Goal: Transaction & Acquisition: Purchase product/service

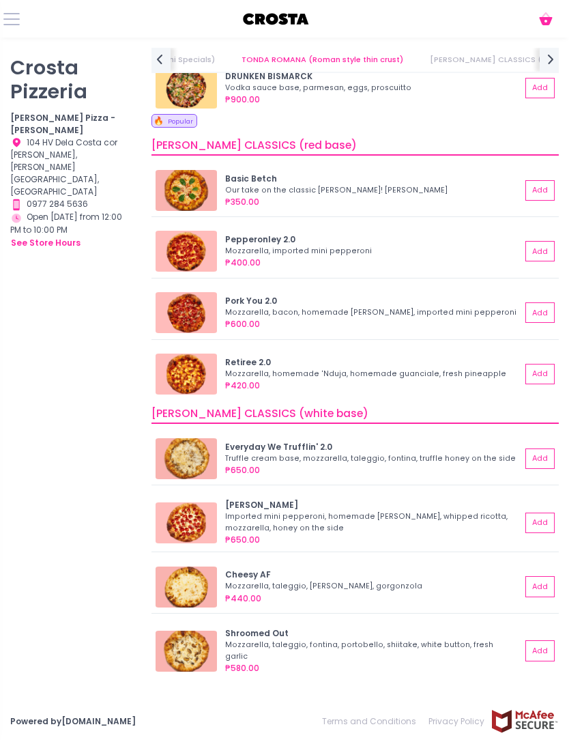
click at [536, 255] on button "Add" at bounding box center [540, 251] width 29 height 20
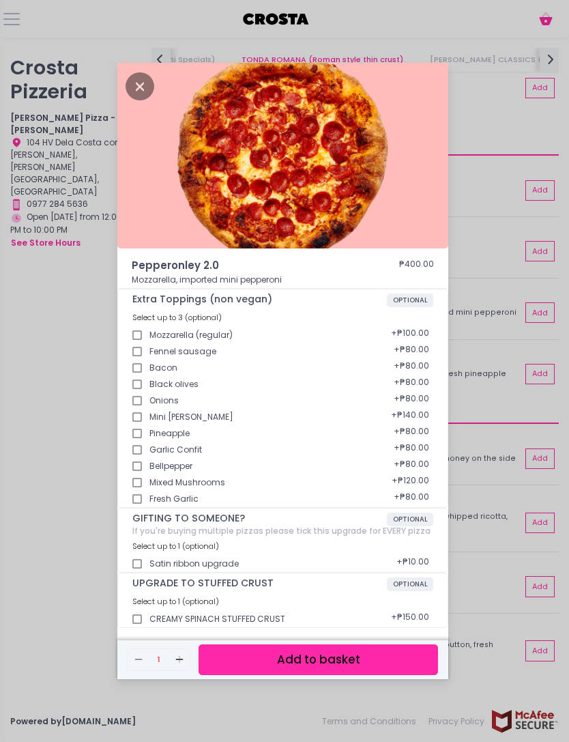
click at [146, 100] on icon "Close" at bounding box center [140, 86] width 29 height 28
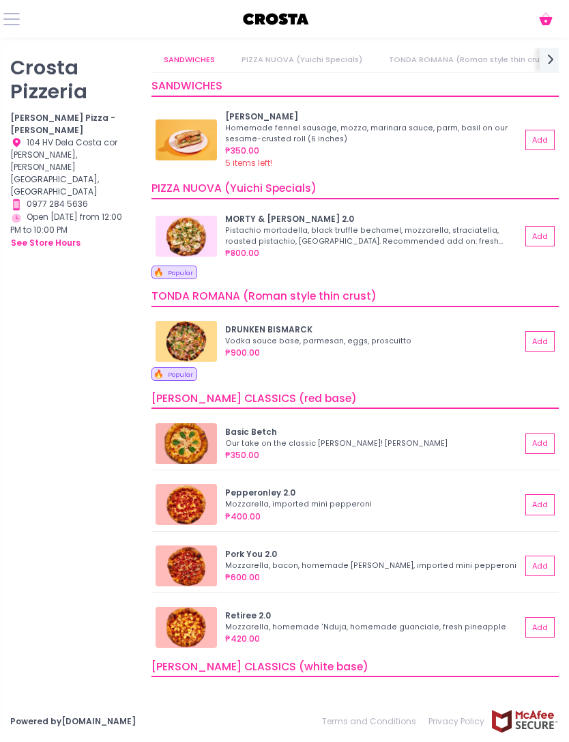
click at [539, 505] on button "Add" at bounding box center [540, 504] width 29 height 20
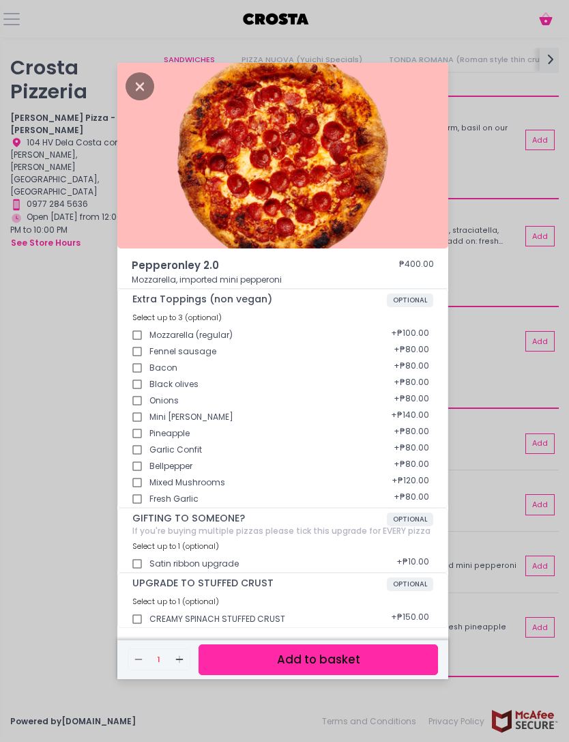
click at [395, 675] on button "Add to basket" at bounding box center [319, 660] width 240 height 31
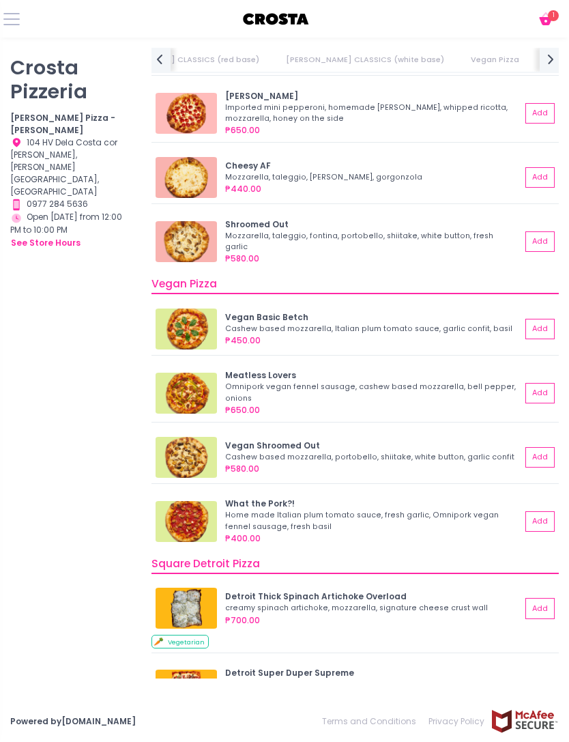
scroll to position [673, 0]
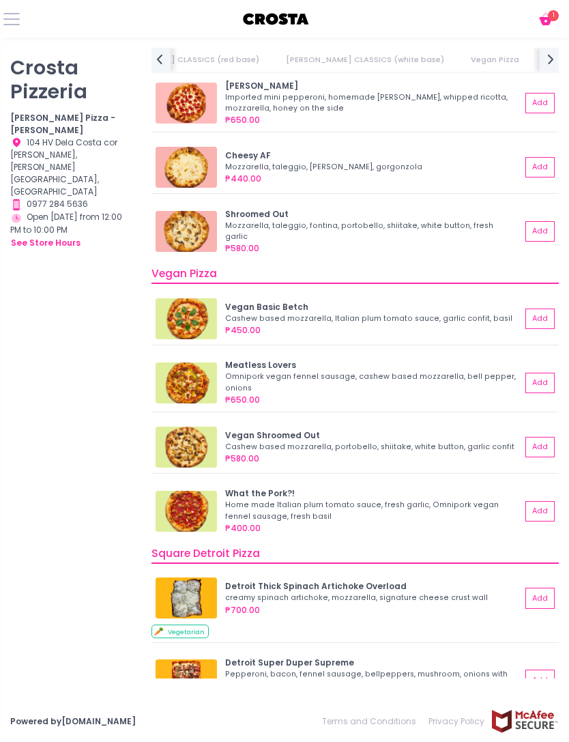
click at [428, 511] on div "Home made Italian plum tomato sauce, fresh garlic, Omnipork vegan fennel sausag…" at bounding box center [371, 511] width 292 height 22
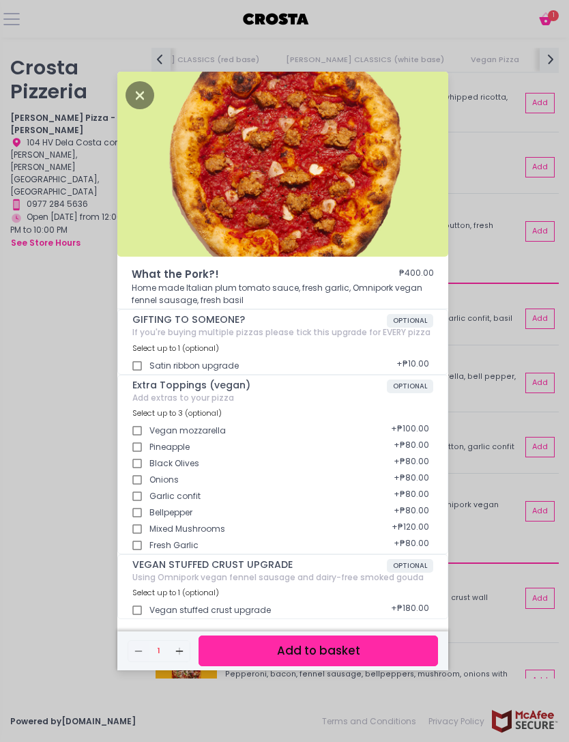
click at [76, 616] on div "What the Pork?! ₱400.00 Home made Italian plum tomato sauce, fresh garlic, Omni…" at bounding box center [284, 371] width 569 height 742
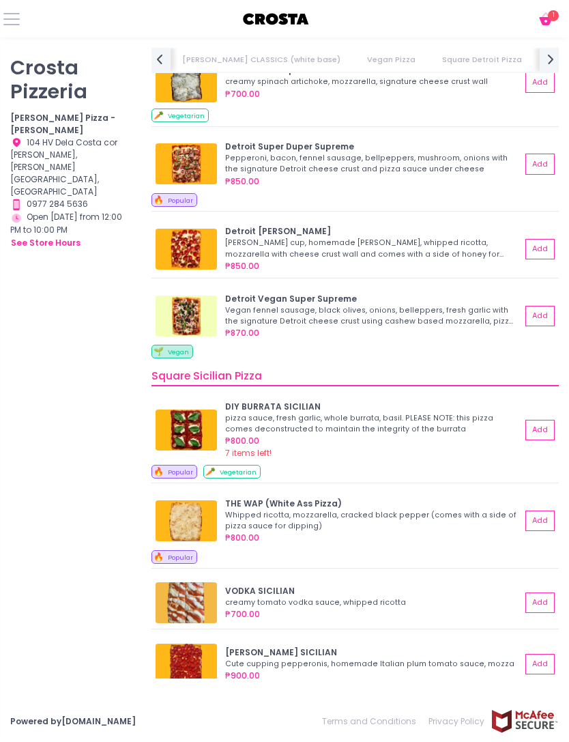
scroll to position [1195, 0]
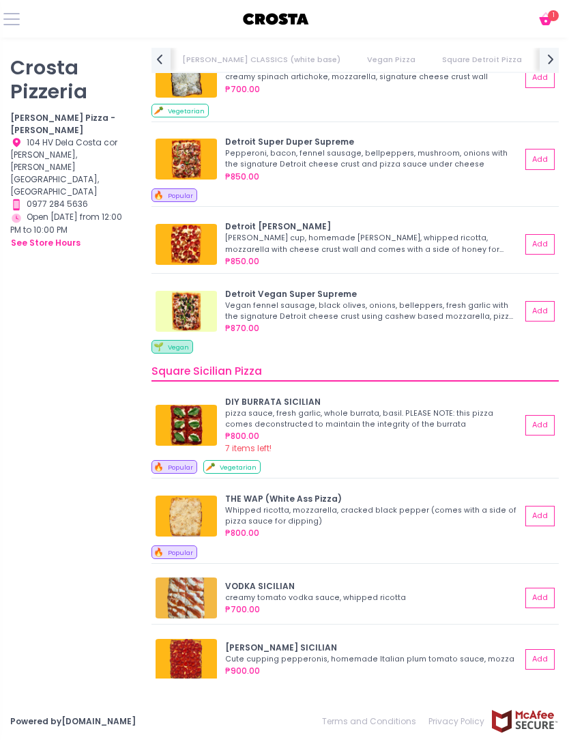
click at [193, 656] on img at bounding box center [186, 659] width 61 height 41
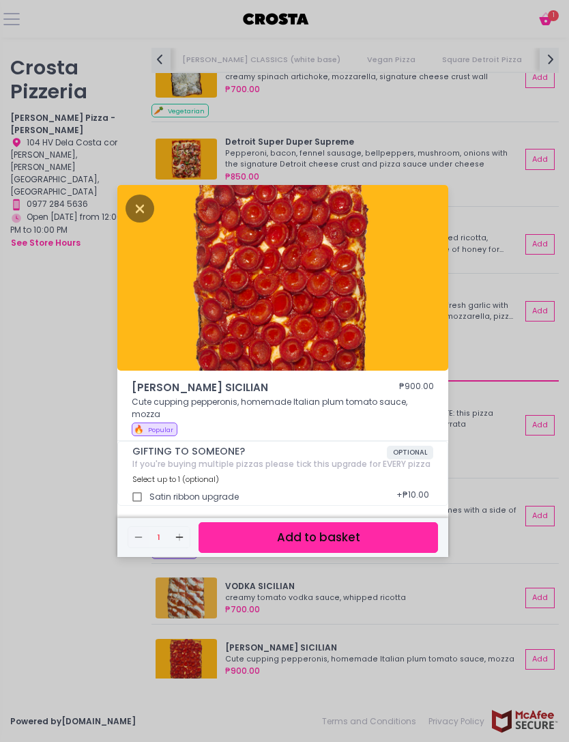
click at [482, 585] on div "[PERSON_NAME] SICILIAN ₱900.00 Cute cupping pepperonis, homemade Italian plum t…" at bounding box center [284, 371] width 569 height 742
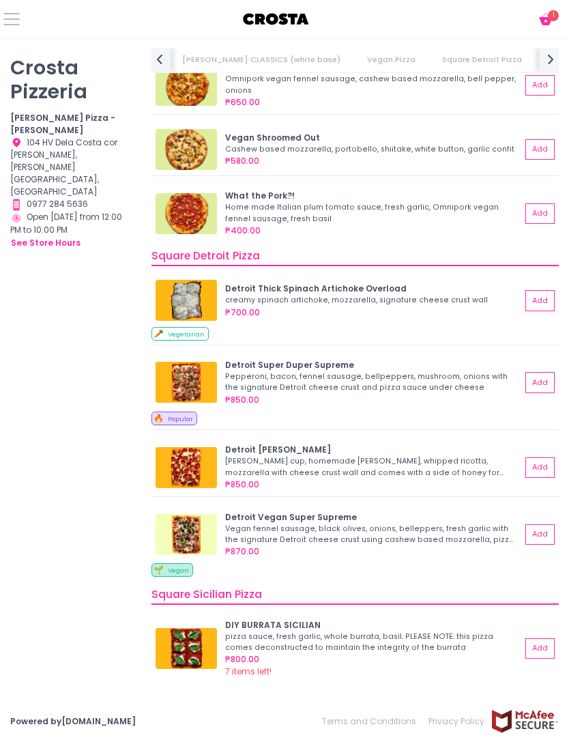
scroll to position [1017, 0]
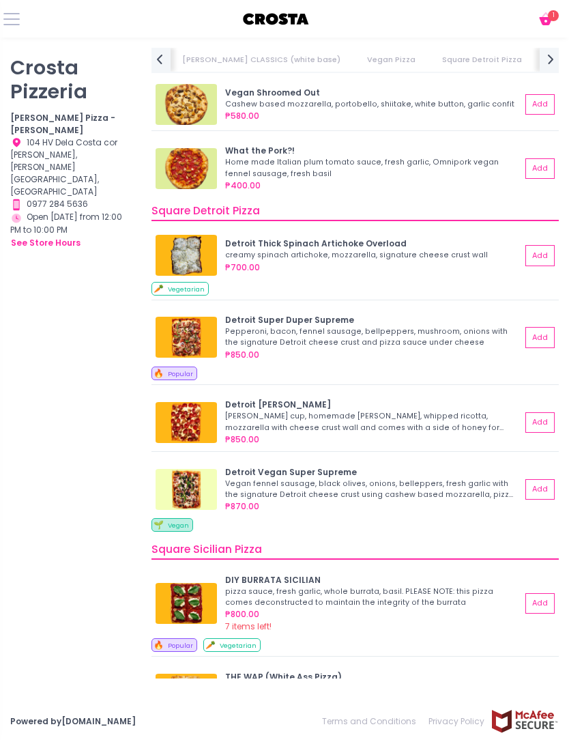
click at [444, 411] on div "[PERSON_NAME] cup, homemade [PERSON_NAME], whipped ricotta, mozzarella with che…" at bounding box center [371, 422] width 292 height 22
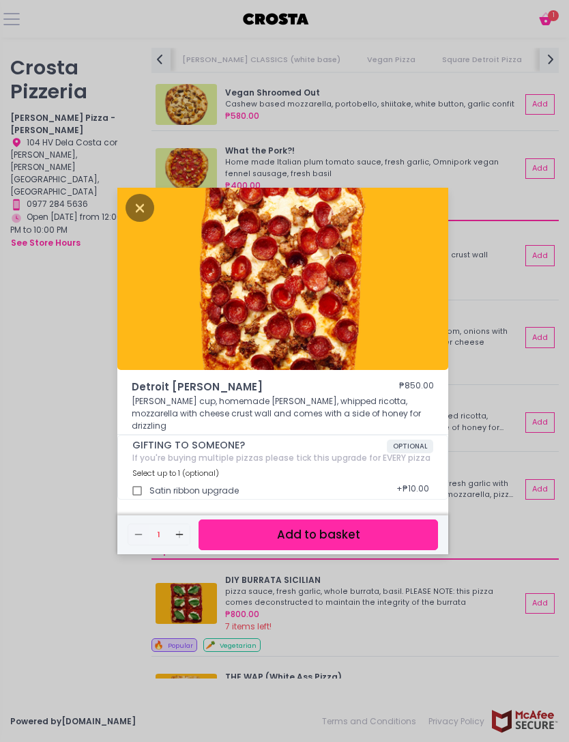
scroll to position [46, 0]
click at [498, 275] on div "Detroit [PERSON_NAME] ₱850.00 [PERSON_NAME] cup, homemade [PERSON_NAME], whippe…" at bounding box center [284, 371] width 569 height 742
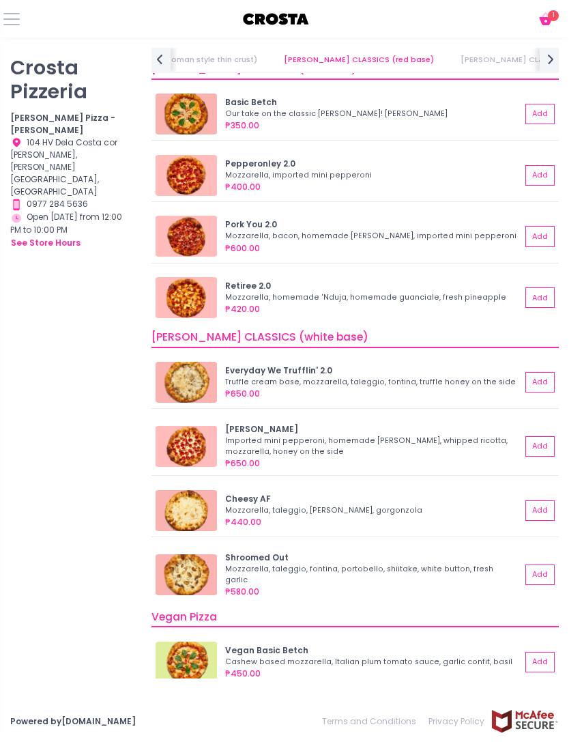
scroll to position [310, 0]
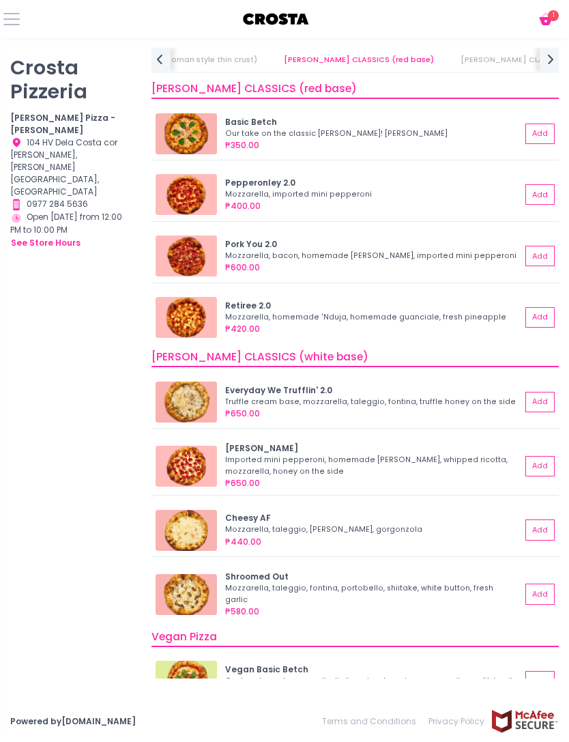
click at [547, 257] on button "Add" at bounding box center [540, 256] width 29 height 20
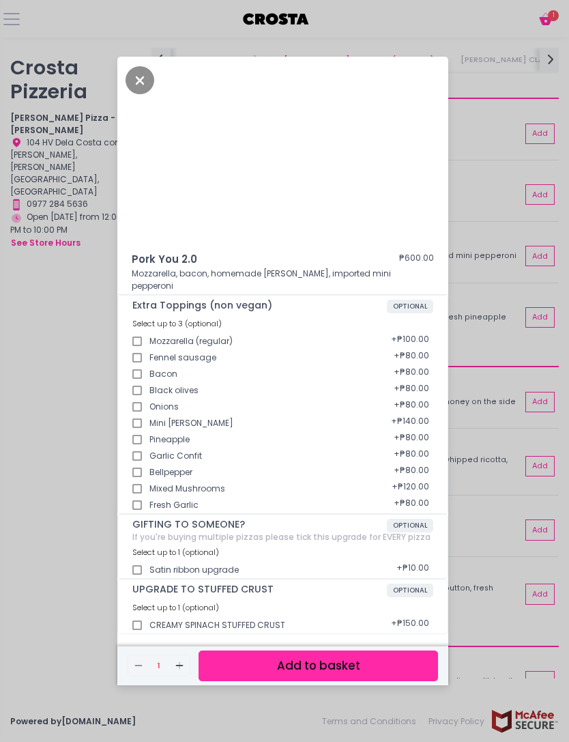
scroll to position [3, 0]
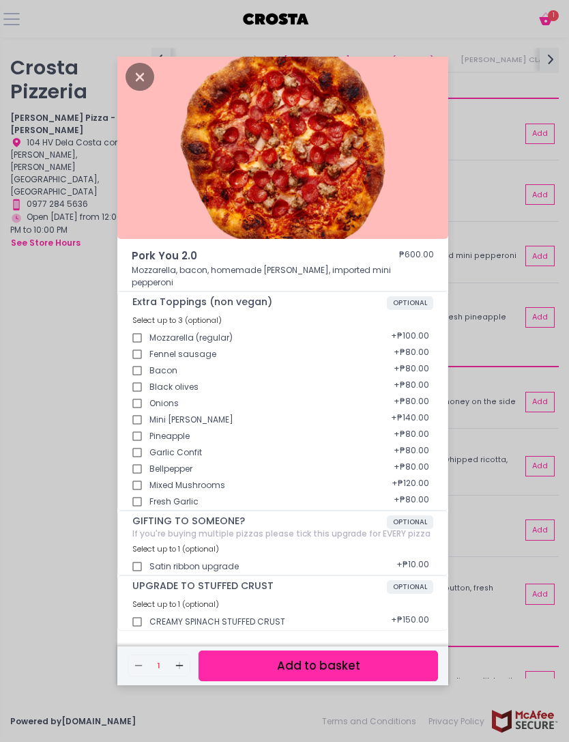
click at [429, 634] on div "+ ₱150.00" at bounding box center [410, 622] width 46 height 25
click at [143, 632] on input "CREAMY SPINACH STUFFED CRUST" at bounding box center [137, 622] width 25 height 25
checkbox input "true"
click at [348, 680] on button "Add to basket" at bounding box center [319, 666] width 240 height 31
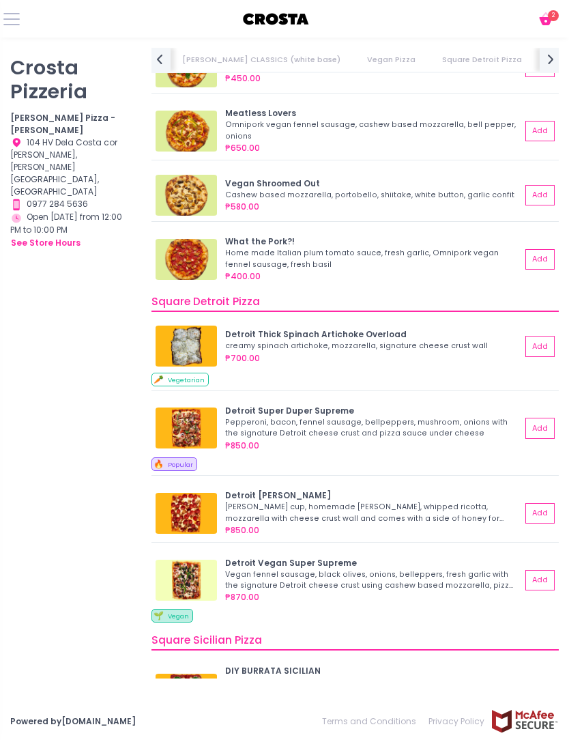
scroll to position [933, 0]
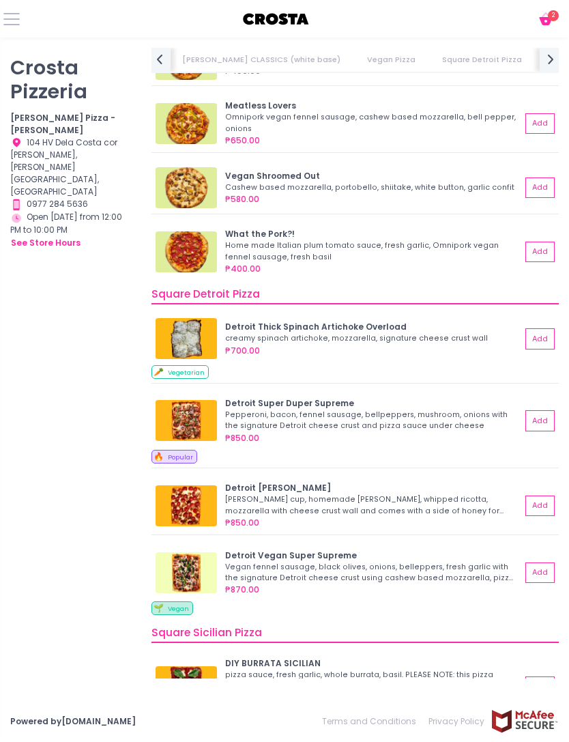
click at [548, 501] on button "Add" at bounding box center [540, 506] width 29 height 20
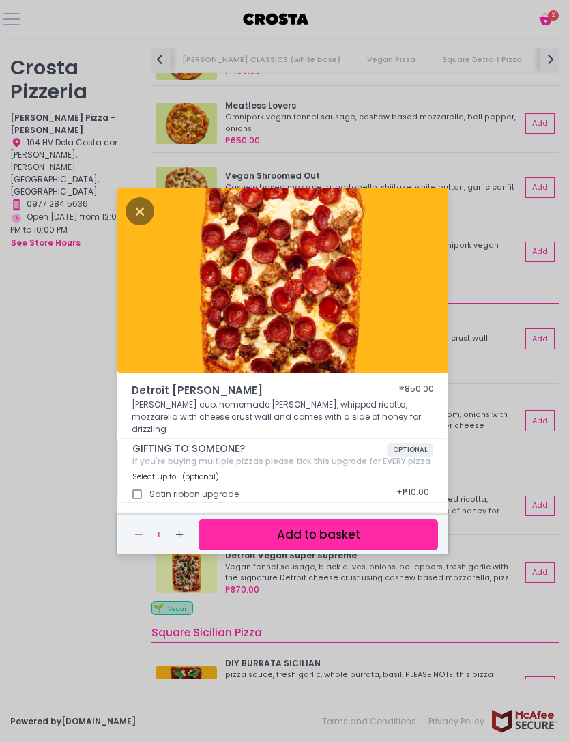
click at [431, 550] on button "Add to basket" at bounding box center [319, 535] width 240 height 31
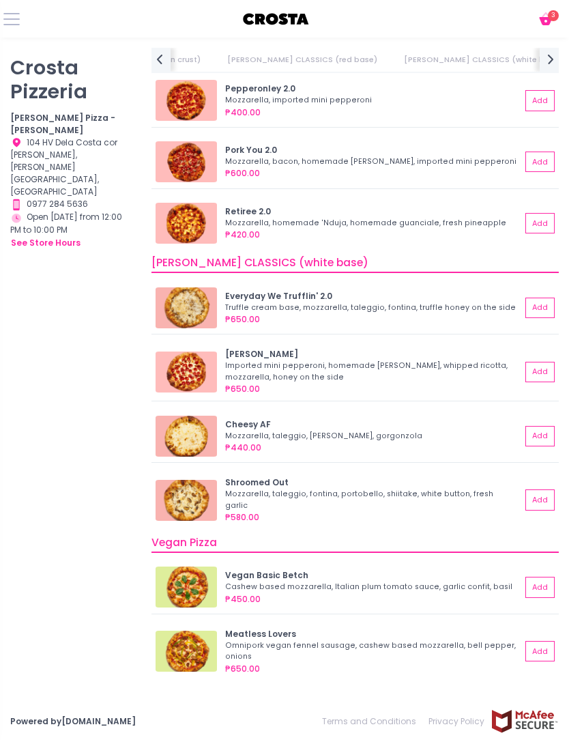
scroll to position [468, 0]
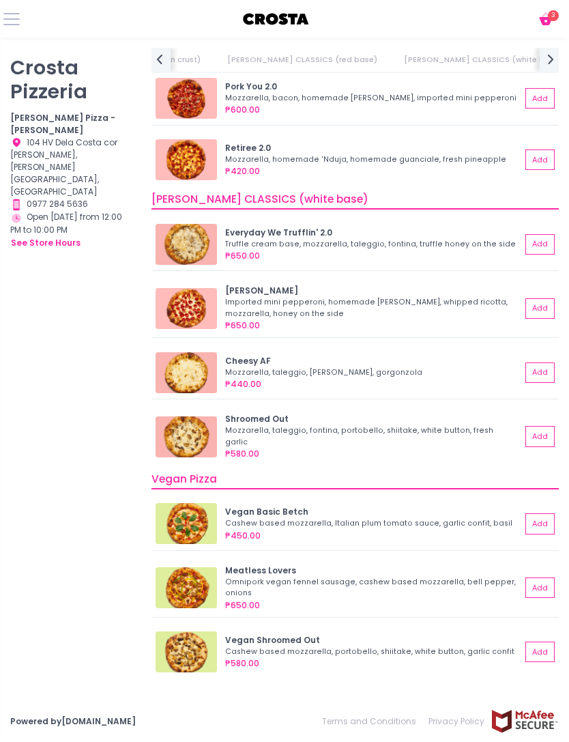
click at [543, 14] on icon "Cart Created with Sketch." at bounding box center [546, 19] width 16 height 16
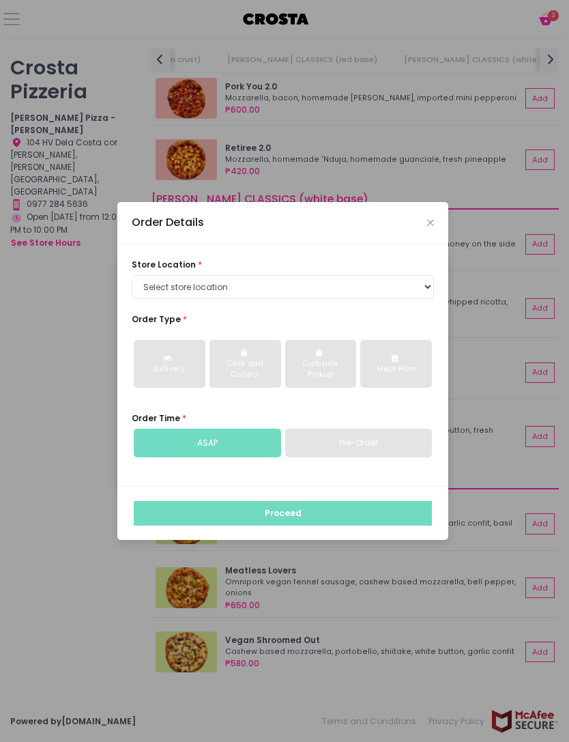
scroll to position [46, 0]
click at [253, 275] on select "Select store location [PERSON_NAME] Pizza - [PERSON_NAME] Pizza - [GEOGRAPHIC_D…" at bounding box center [283, 287] width 302 height 25
select select "65090bae48156caed44a5eb4"
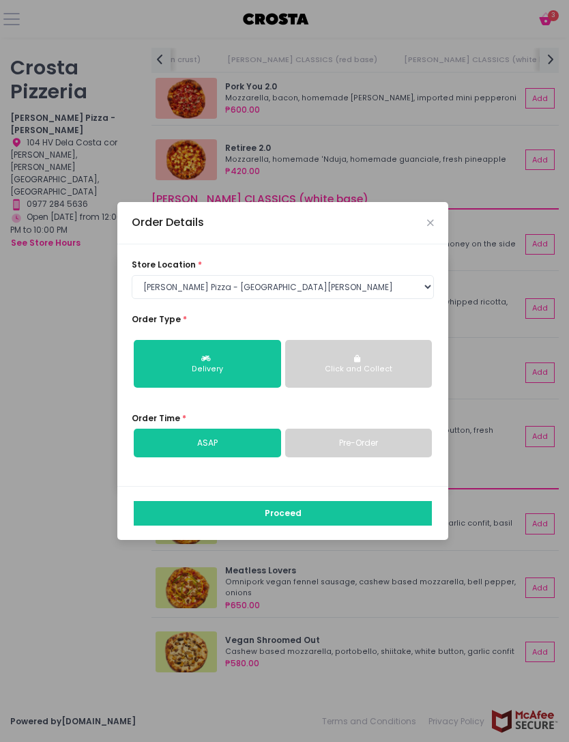
click at [242, 340] on button "Delivery" at bounding box center [207, 364] width 147 height 48
click at [434, 202] on div "Order Details" at bounding box center [282, 223] width 331 height 42
click at [440, 202] on div "Order Details" at bounding box center [282, 223] width 331 height 42
click at [439, 202] on div "Order Details" at bounding box center [282, 223] width 331 height 42
click at [434, 218] on icon "Close" at bounding box center [430, 222] width 7 height 9
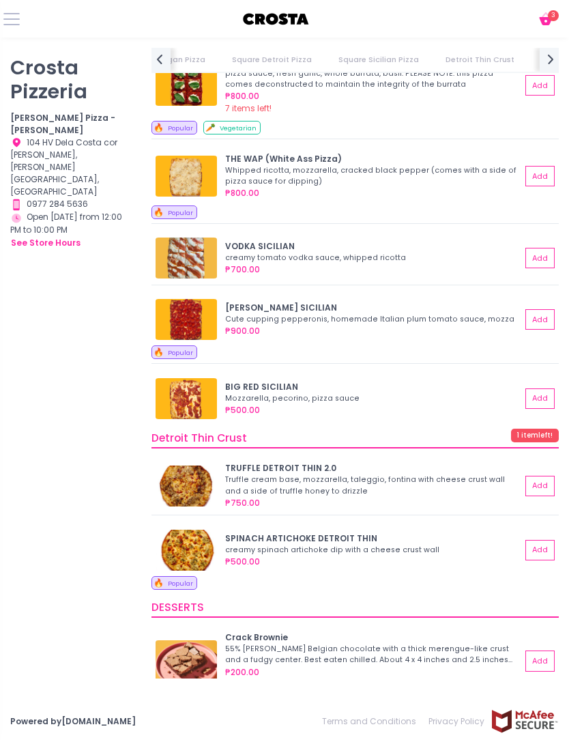
scroll to position [1497, 0]
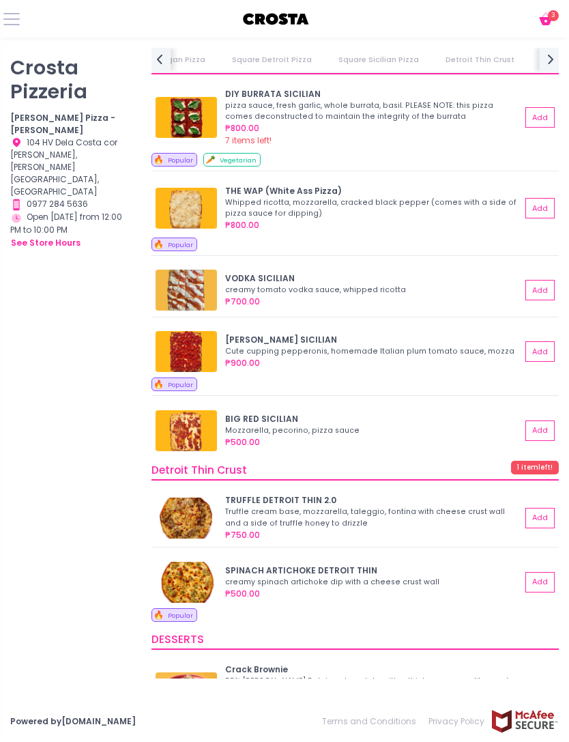
click at [197, 434] on img at bounding box center [186, 430] width 61 height 41
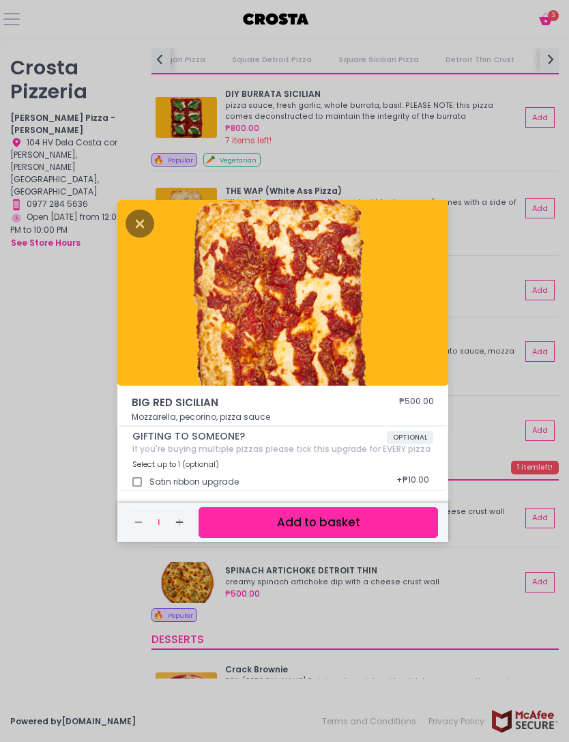
click at [378, 675] on div "BIG RED SICILIAN ₱500.00 Mozzarella, pecorino, pizza sauce GIFTING TO SOMEONE? …" at bounding box center [284, 371] width 569 height 742
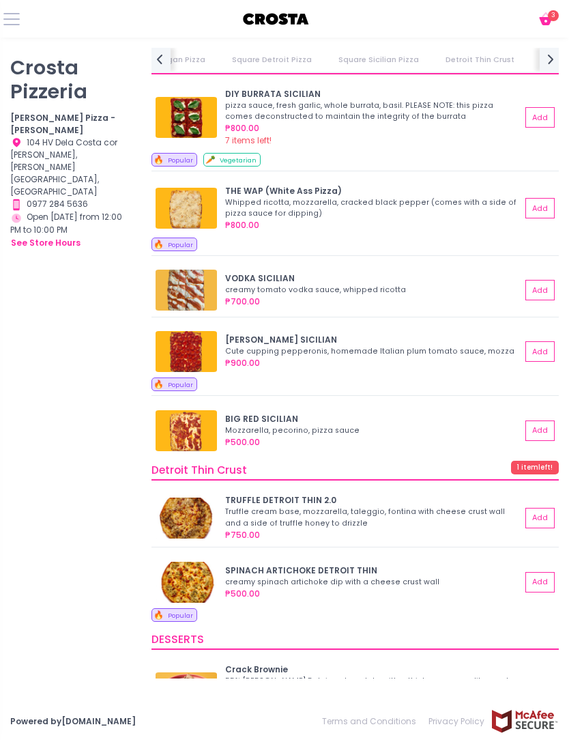
click at [368, 579] on div "creamy spinach artichoke dip with a cheese crust wall" at bounding box center [371, 582] width 292 height 11
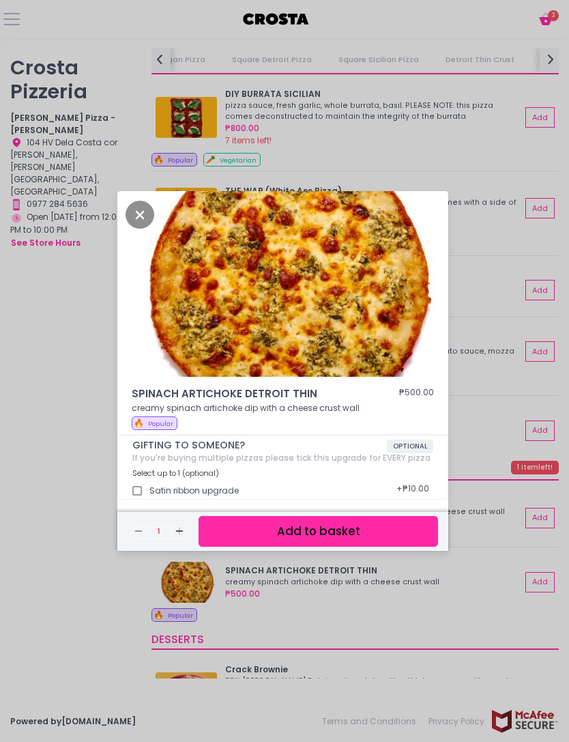
click at [363, 662] on div "SPINACH ARTICHOKE DETROIT THIN ₱500.00 creamy spinach artichoke dip with a chee…" at bounding box center [284, 371] width 569 height 742
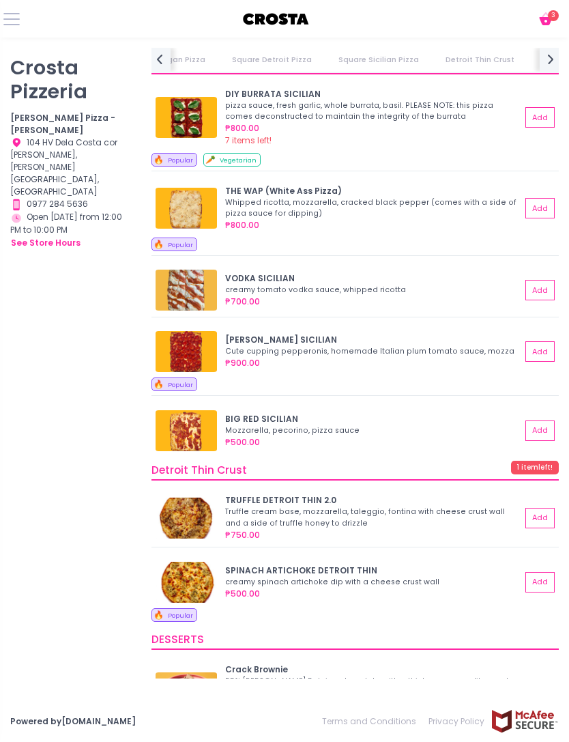
click at [295, 521] on div "Truffle cream base, mozzarella, taleggio, fontina with cheese crust wall and a …" at bounding box center [371, 518] width 292 height 22
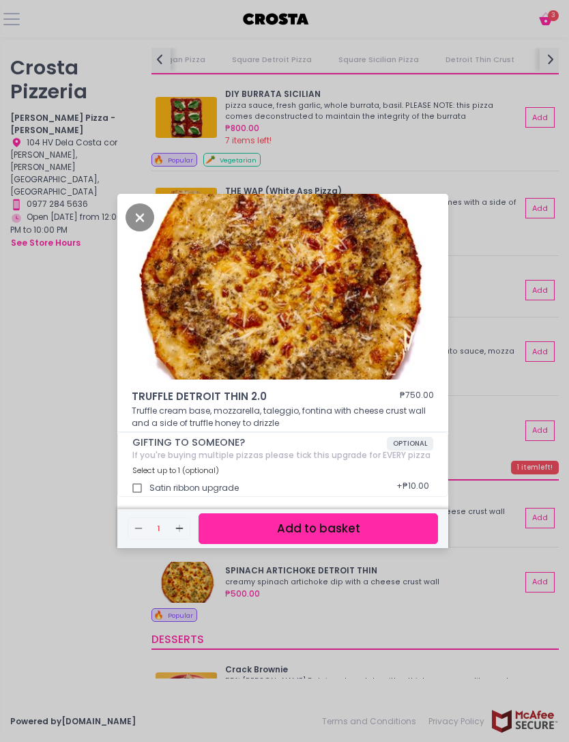
click at [414, 633] on div "TRUFFLE DETROIT THIN 2.0 ₱750.00 Truffle cream base, mozzarella, taleggio, font…" at bounding box center [284, 371] width 569 height 742
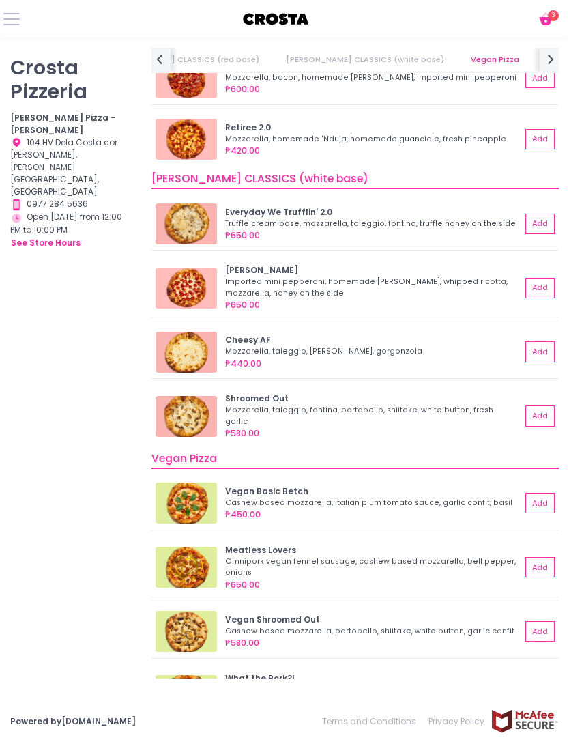
scroll to position [491, 0]
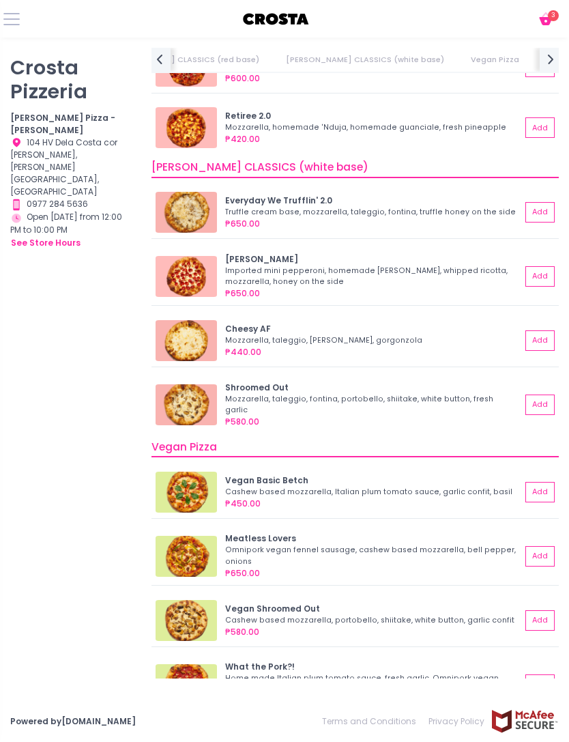
click at [546, 283] on button "Add" at bounding box center [540, 276] width 29 height 20
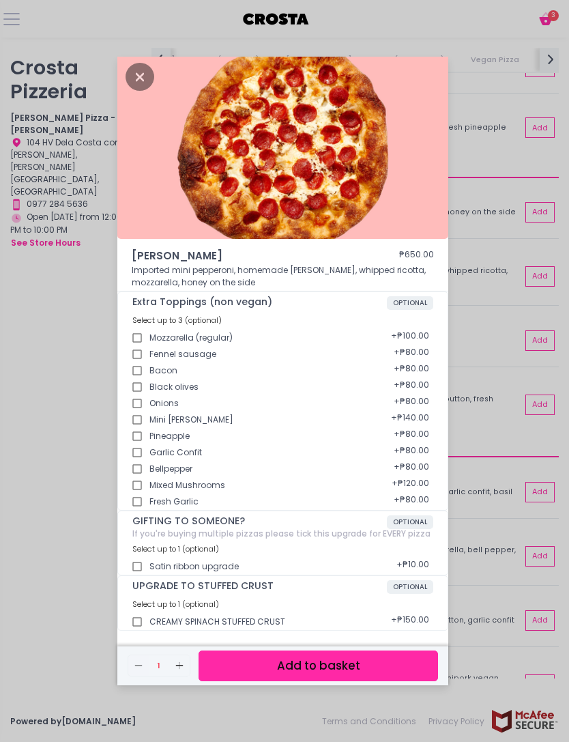
click at [503, 548] on div "[PERSON_NAME] ₱650.00 Imported mini pepperoni, homemade [PERSON_NAME], whipped …" at bounding box center [284, 371] width 569 height 742
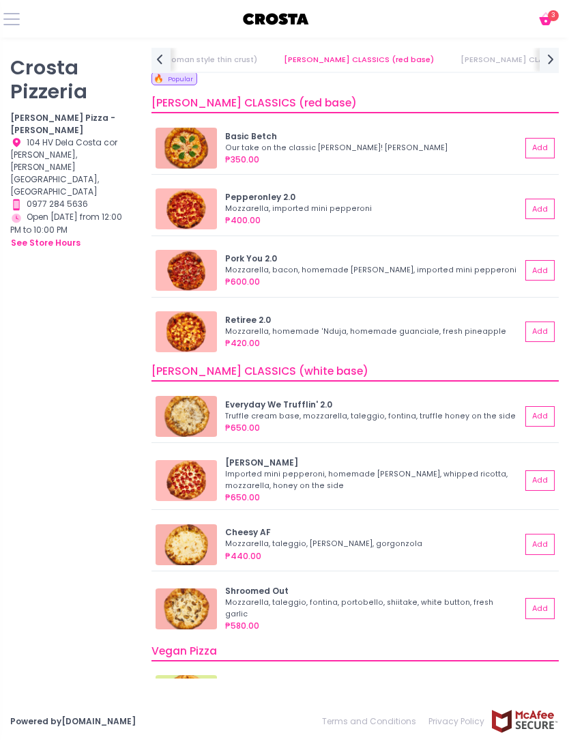
scroll to position [298, 0]
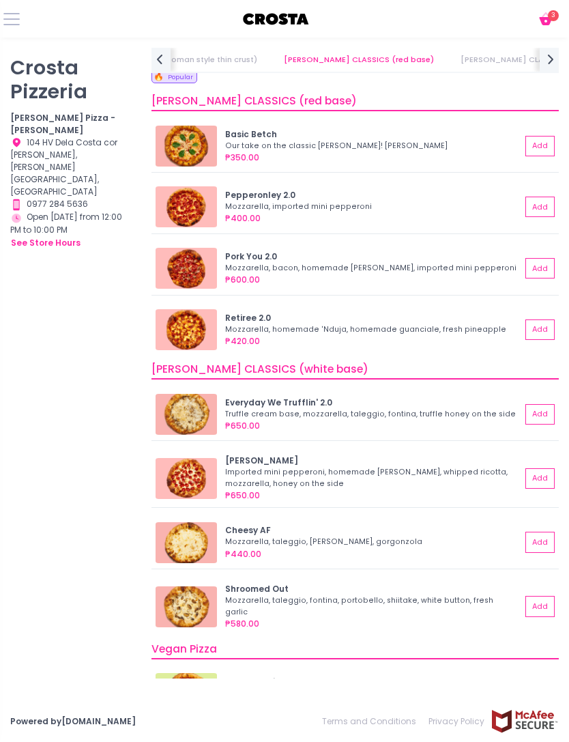
click at [186, 345] on img at bounding box center [186, 329] width 61 height 41
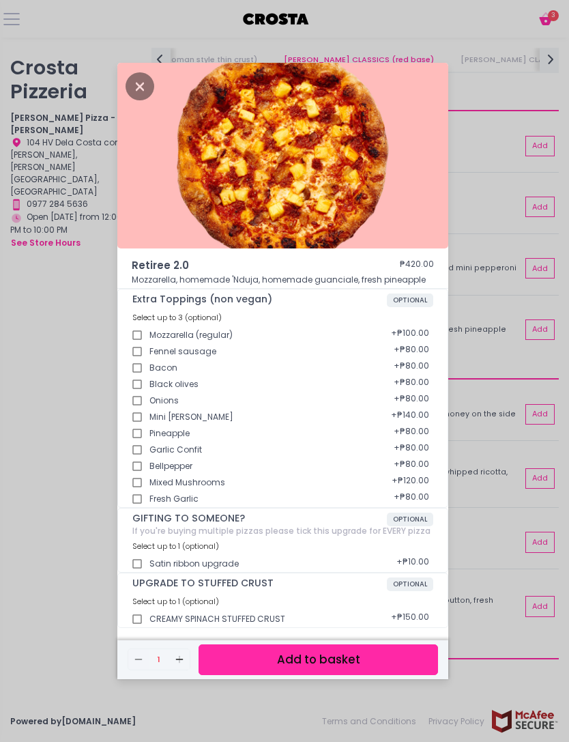
click at [496, 447] on div "Retiree 2.0 ₱420.00 Mozzarella, homemade 'Nduja, homemade guanciale, fresh pine…" at bounding box center [284, 371] width 569 height 742
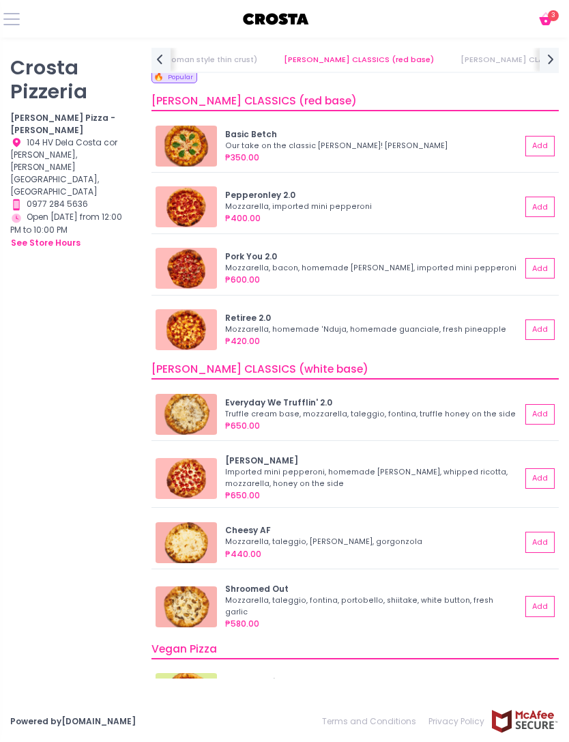
click at [543, 481] on button "Add" at bounding box center [540, 478] width 29 height 20
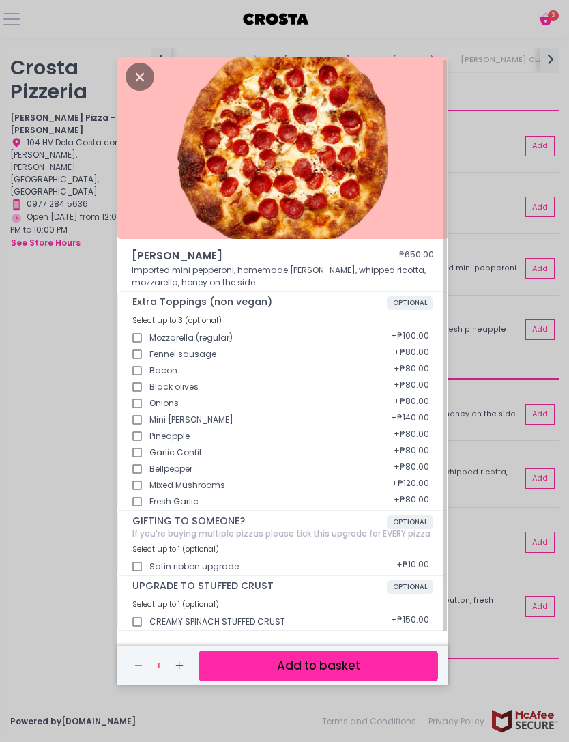
scroll to position [46, 0]
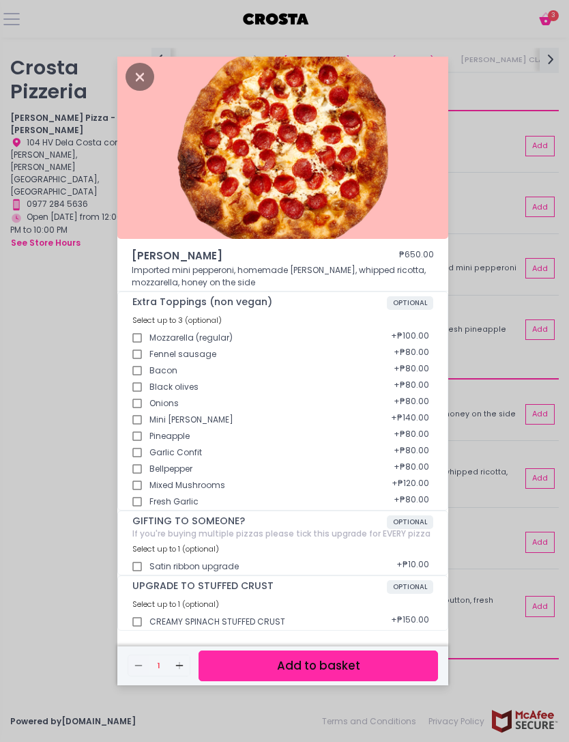
click at [170, 610] on div "CREAMY SPINACH STUFFED CRUST + ₱150.00" at bounding box center [282, 618] width 301 height 16
click at [139, 610] on input "CREAMY SPINACH STUFFED CRUST" at bounding box center [137, 622] width 25 height 25
checkbox input "true"
click at [292, 651] on button "Add to basket" at bounding box center [319, 666] width 240 height 31
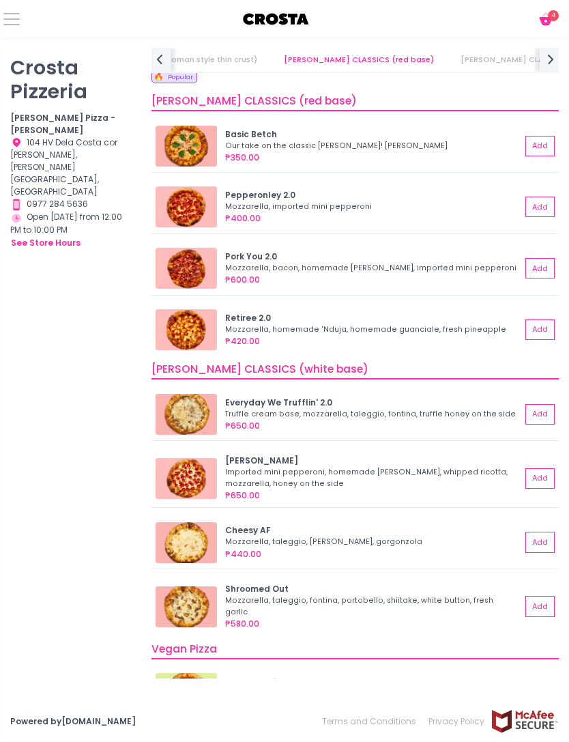
click at [543, 11] on icon "Cart Created with Sketch." at bounding box center [546, 19] width 16 height 16
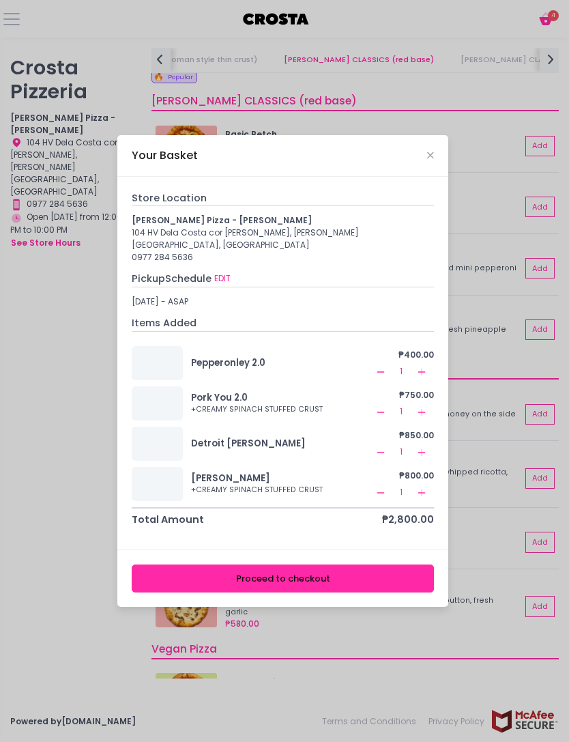
scroll to position [44, 0]
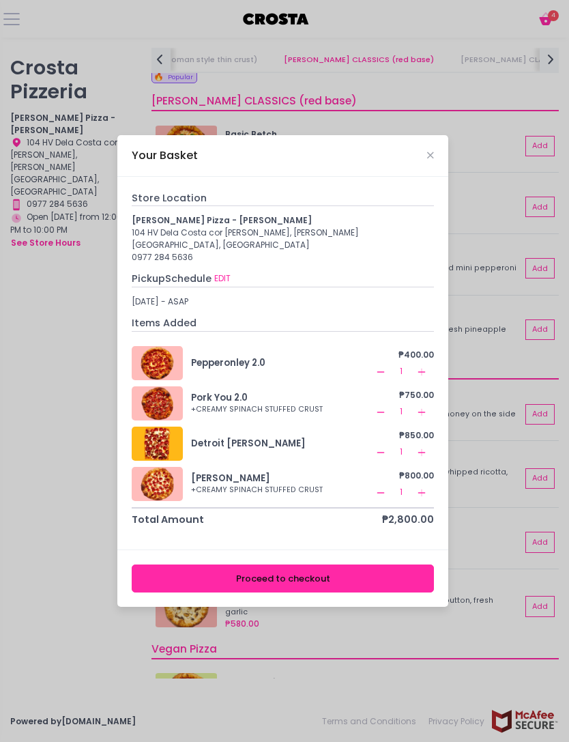
click at [385, 447] on icon "Remove Created with Sketch." at bounding box center [381, 452] width 11 height 11
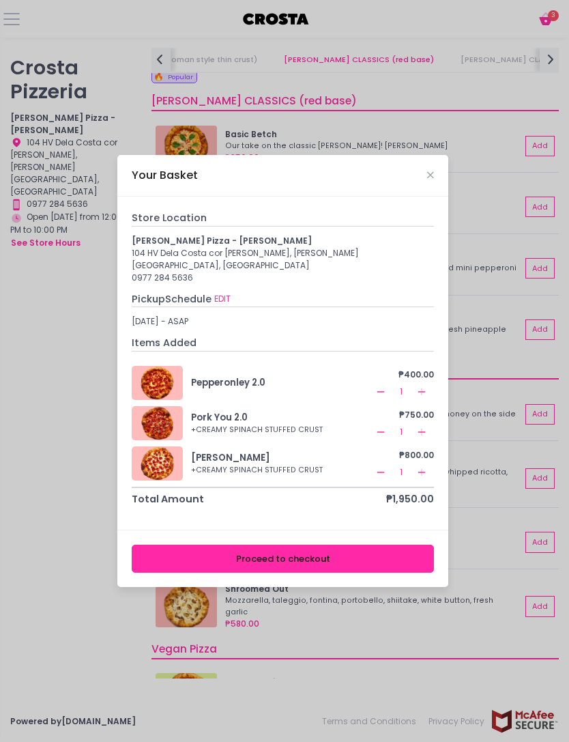
click at [432, 171] on icon "Close" at bounding box center [430, 175] width 7 height 9
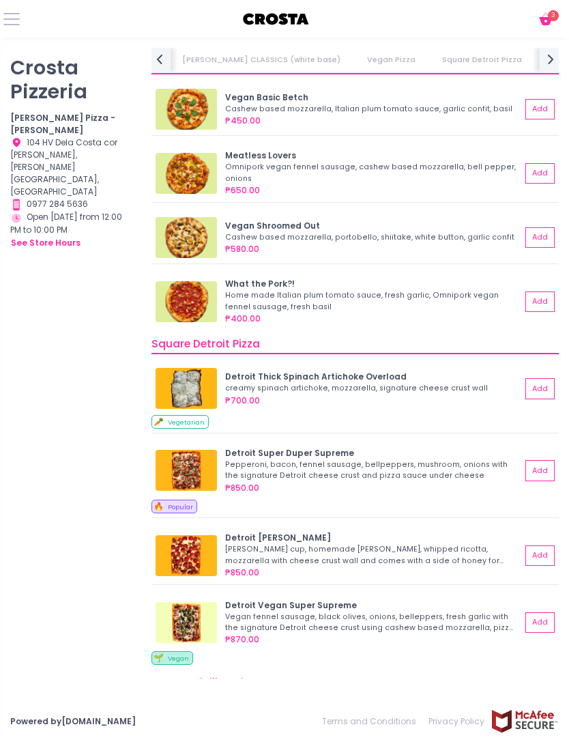
scroll to position [884, 0]
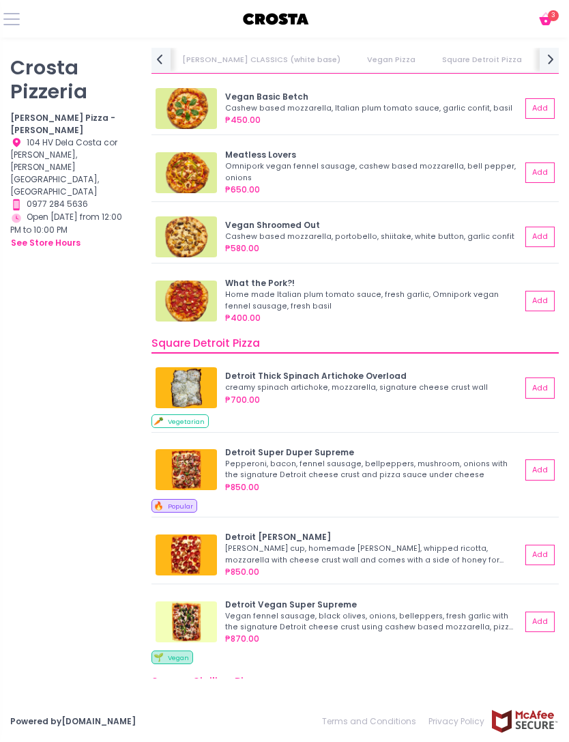
click at [540, 545] on button "Add" at bounding box center [540, 555] width 29 height 20
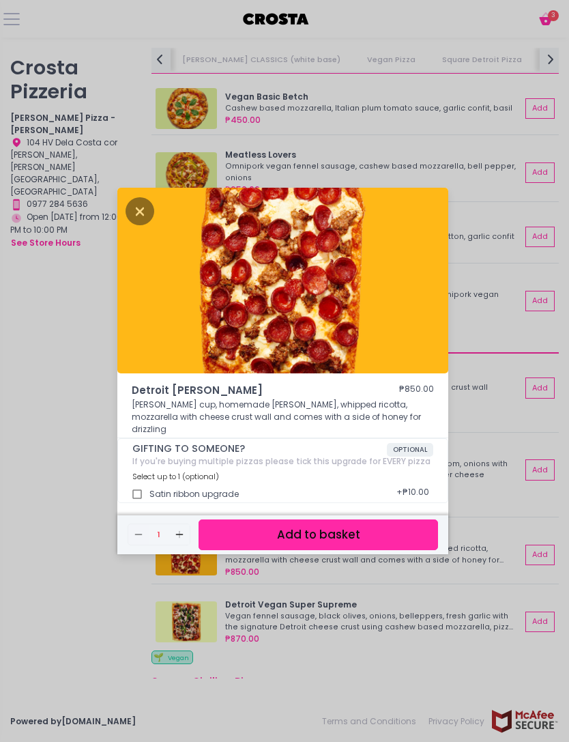
click at [563, 666] on div "Detroit [PERSON_NAME] ₱850.00 [PERSON_NAME] cup, homemade [PERSON_NAME], whippe…" at bounding box center [284, 371] width 569 height 742
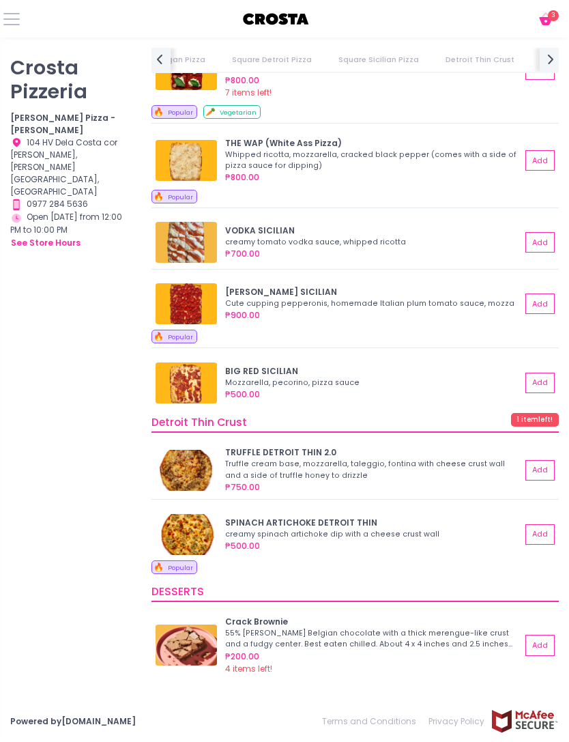
scroll to position [1547, 0]
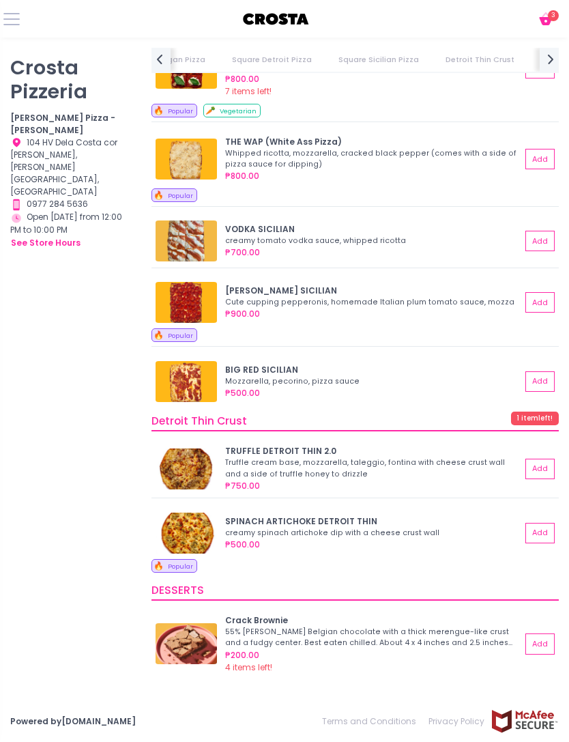
click at [209, 453] on img at bounding box center [186, 469] width 61 height 41
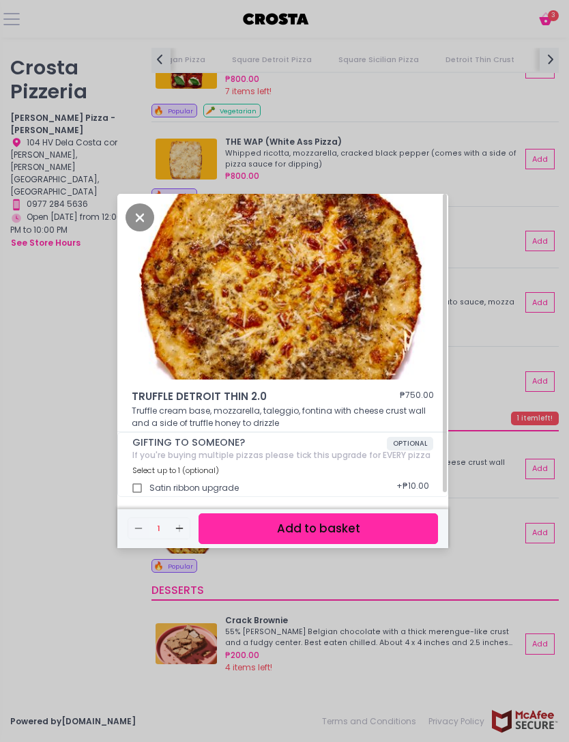
scroll to position [46, 0]
click at [343, 514] on button "Add to basket" at bounding box center [319, 528] width 240 height 31
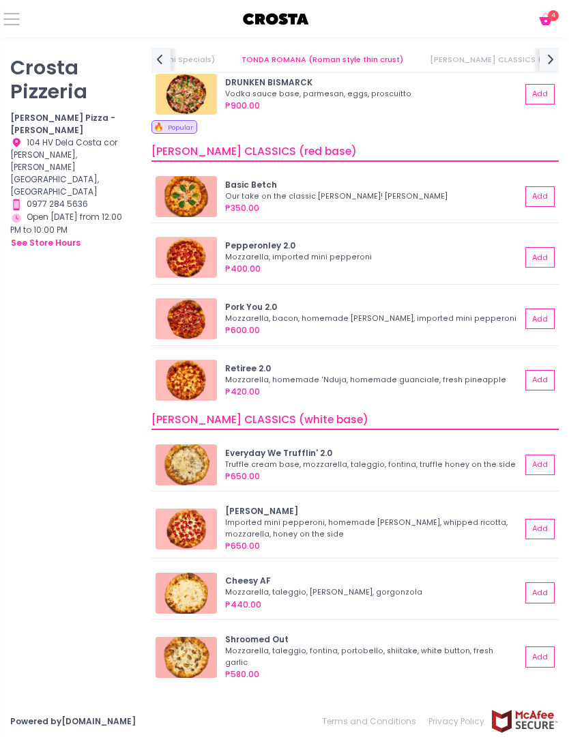
scroll to position [238, 0]
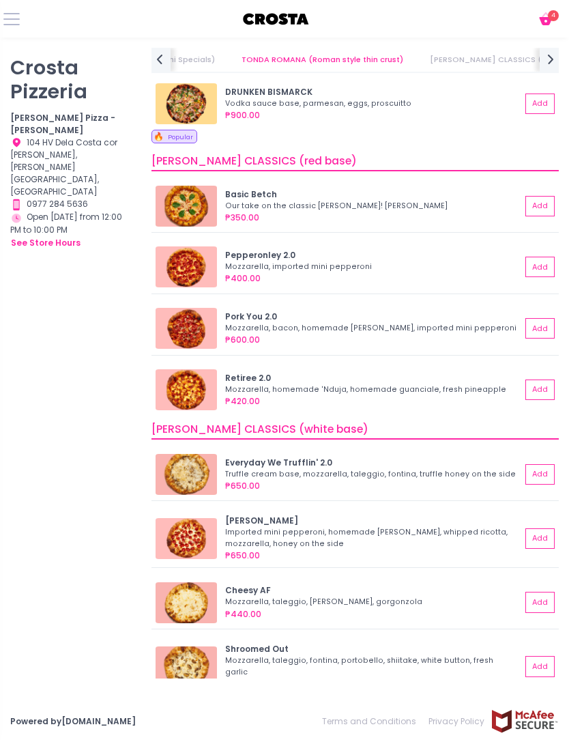
click at [308, 109] on div "₱900.00" at bounding box center [373, 115] width 296 height 12
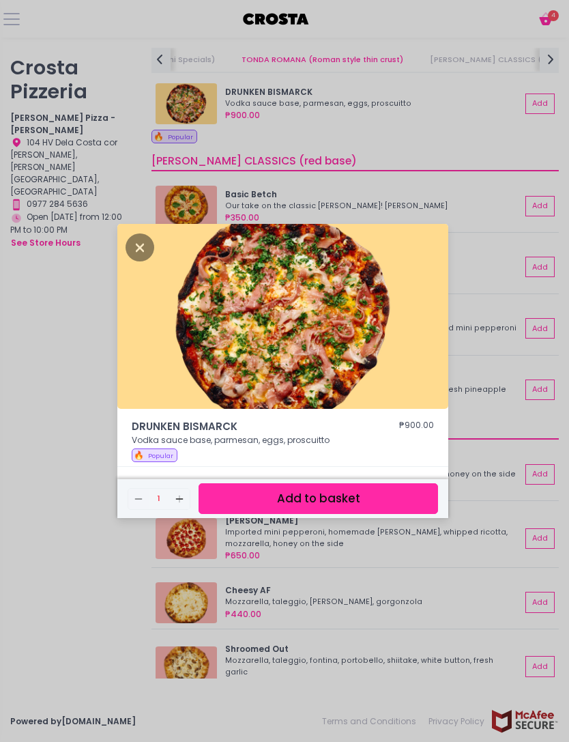
click at [507, 608] on div "DRUNKEN BISMARCK ₱900.00 Vodka sauce base, parmesan, eggs, proscuitto 🔥 Popular…" at bounding box center [284, 371] width 569 height 742
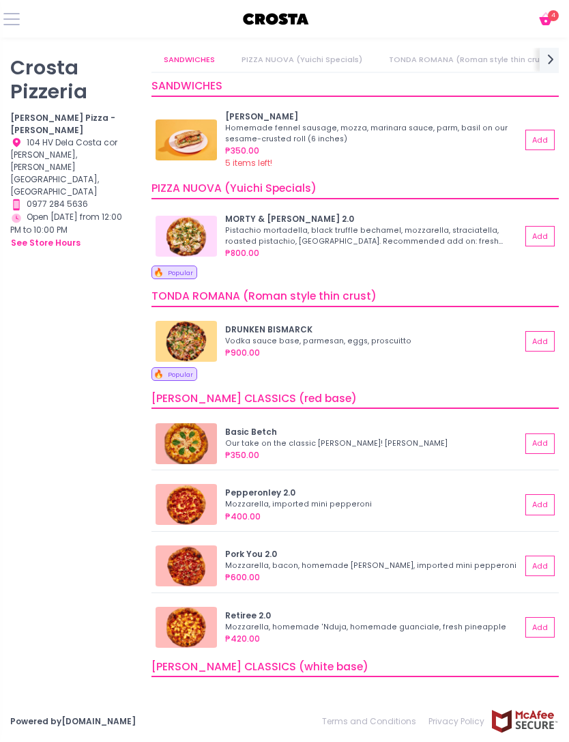
scroll to position [0, 0]
click at [546, 231] on button "Add" at bounding box center [540, 236] width 29 height 20
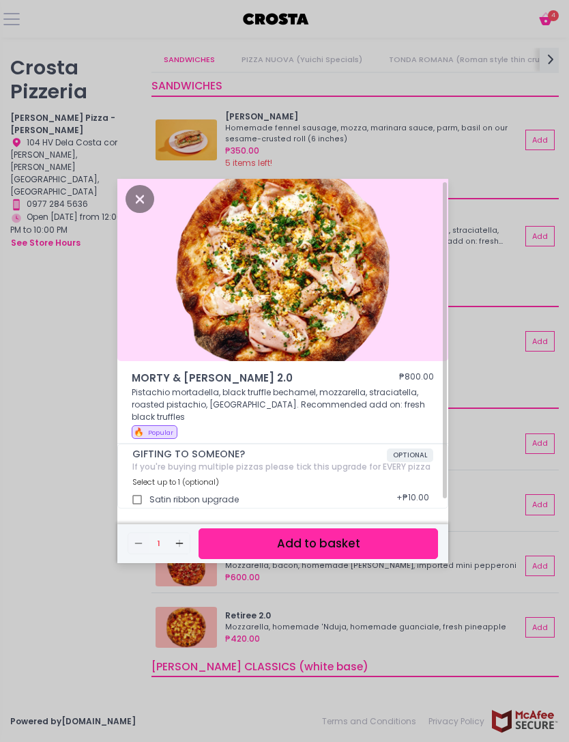
scroll to position [46, 0]
click at [352, 528] on button "Add to basket" at bounding box center [319, 543] width 240 height 31
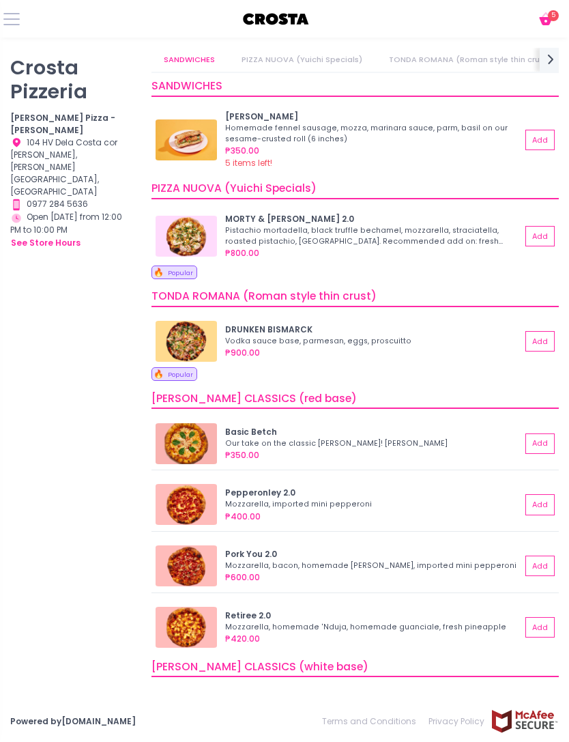
click at [552, 14] on span "5" at bounding box center [553, 15] width 11 height 11
click at [550, 27] on icon "Cart Created with Sketch." at bounding box center [546, 19] width 16 height 16
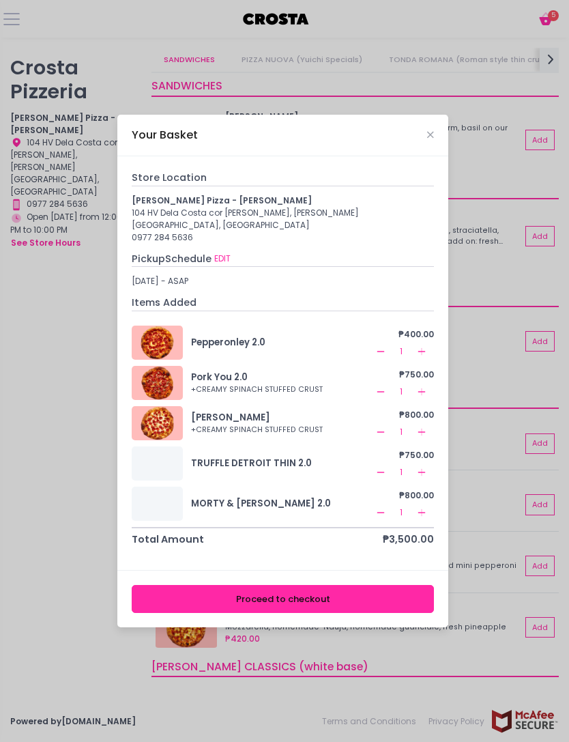
scroll to position [34, 0]
click at [381, 467] on icon "Remove Created with Sketch." at bounding box center [381, 472] width 11 height 11
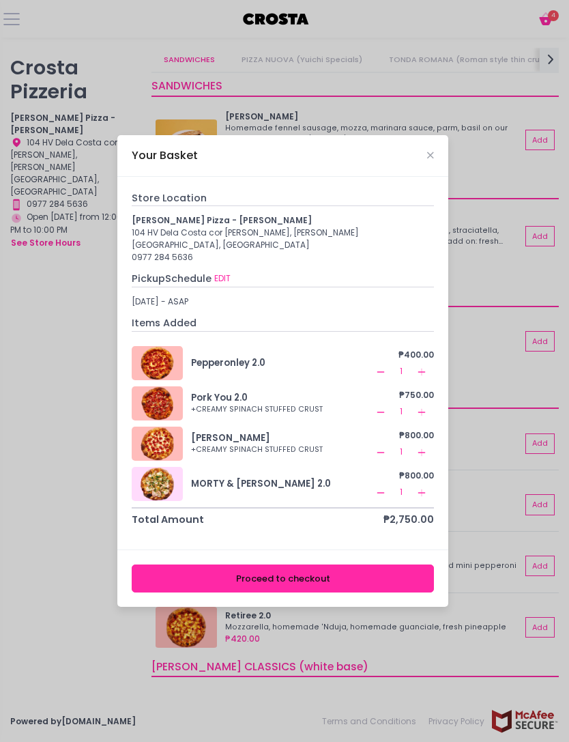
click at [386, 565] on button "Proceed to checkout" at bounding box center [283, 579] width 302 height 28
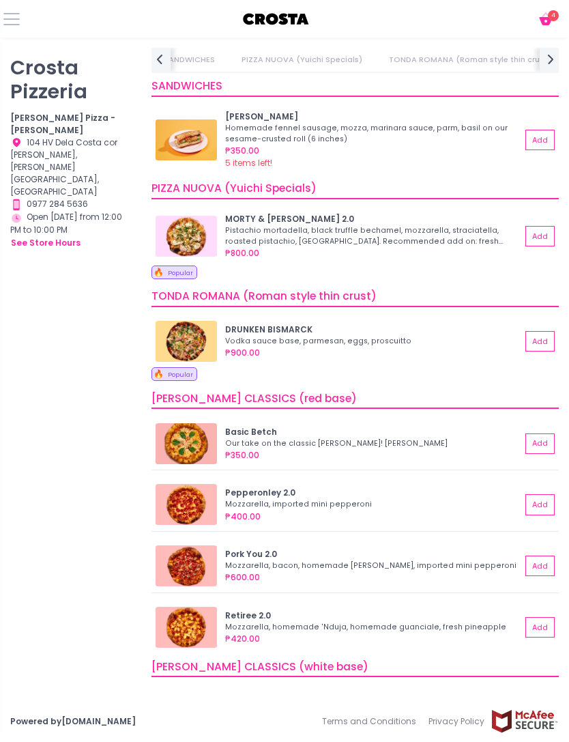
scroll to position [0, 277]
click at [552, 25] on icon "Cart Created with Sketch." at bounding box center [546, 19] width 16 height 16
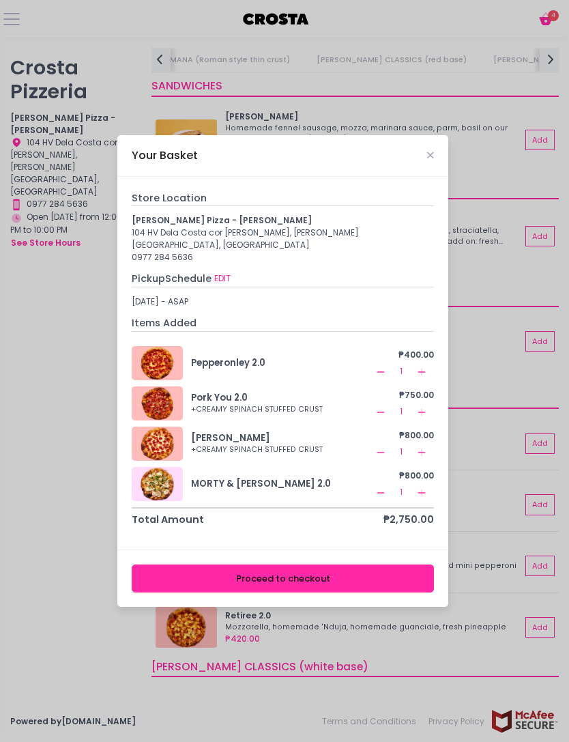
click at [363, 587] on button "Proceed to checkout" at bounding box center [283, 579] width 302 height 28
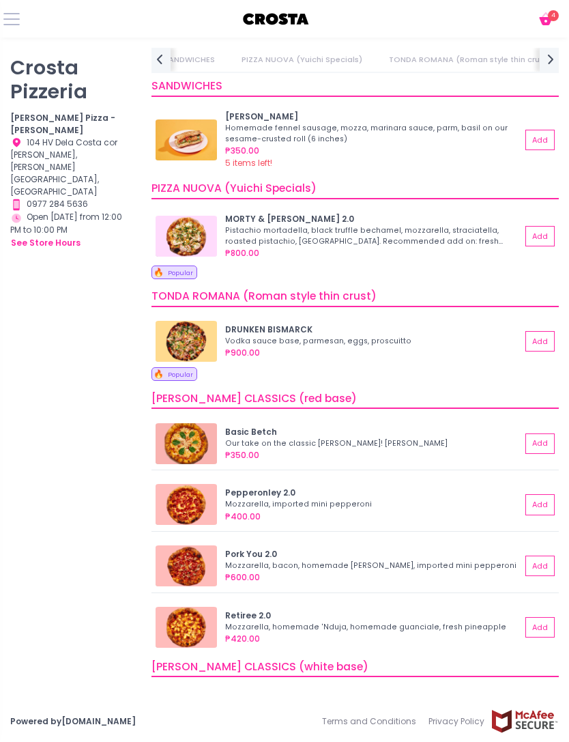
scroll to position [0, 277]
click at [550, 4] on div "Cart Created with Sketch. 4" at bounding box center [284, 19] width 569 height 38
click at [545, 14] on icon at bounding box center [546, 14] width 8 height 5
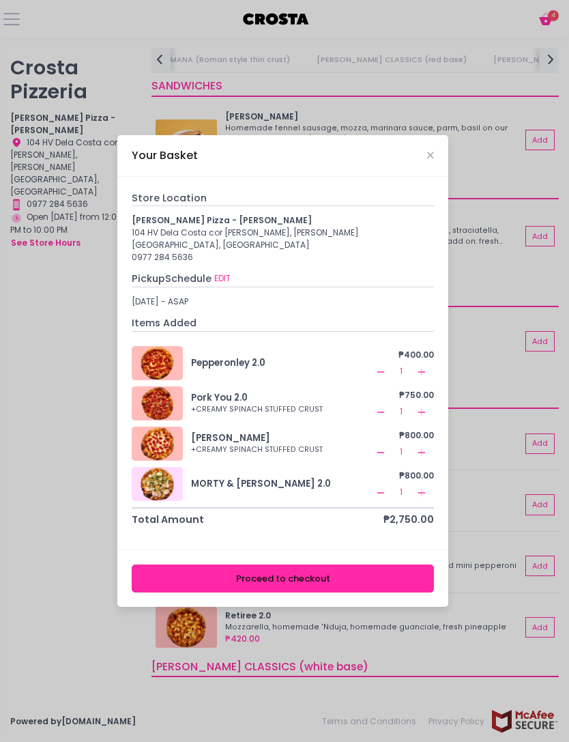
click at [220, 285] on button "EDIT" at bounding box center [223, 279] width 18 height 14
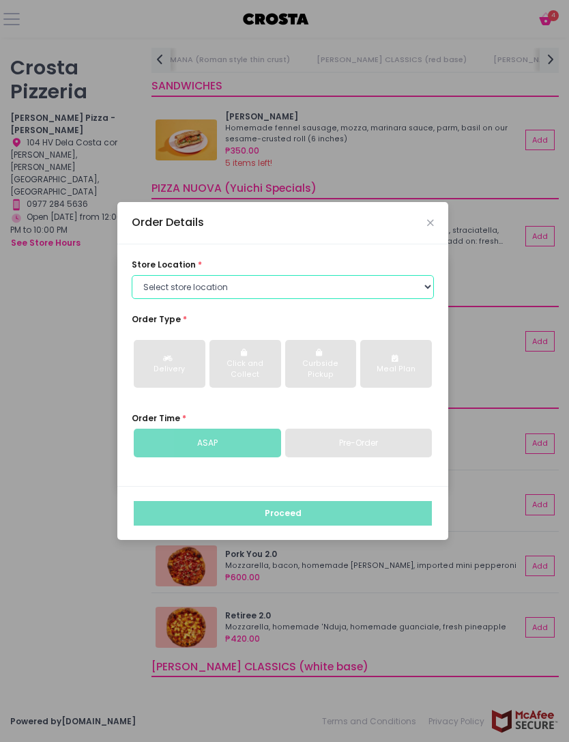
click at [413, 300] on select "Select store location [PERSON_NAME] Pizza - [PERSON_NAME] Pizza - [GEOGRAPHIC_D…" at bounding box center [283, 287] width 302 height 25
select select "5fabb2e53664a8677beaeb89"
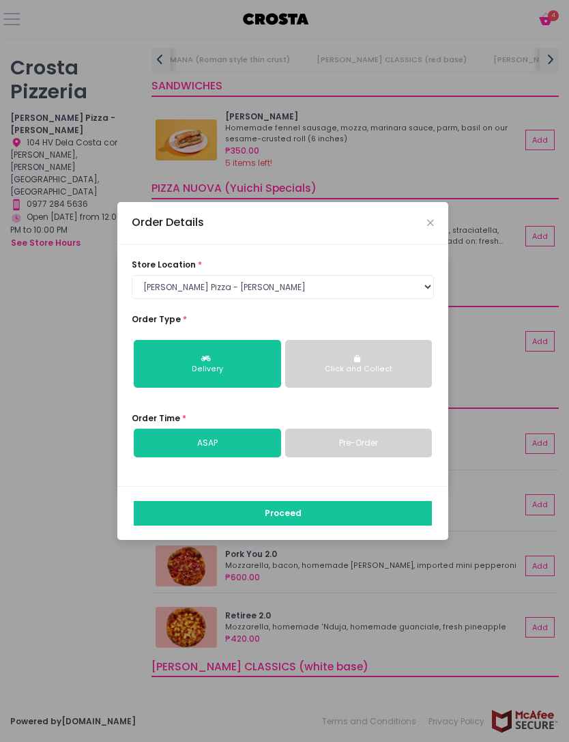
click at [238, 378] on button "Delivery" at bounding box center [207, 364] width 147 height 48
click at [235, 375] on div "Delivery" at bounding box center [208, 369] width 130 height 11
click at [352, 526] on button "Proceed" at bounding box center [283, 513] width 298 height 25
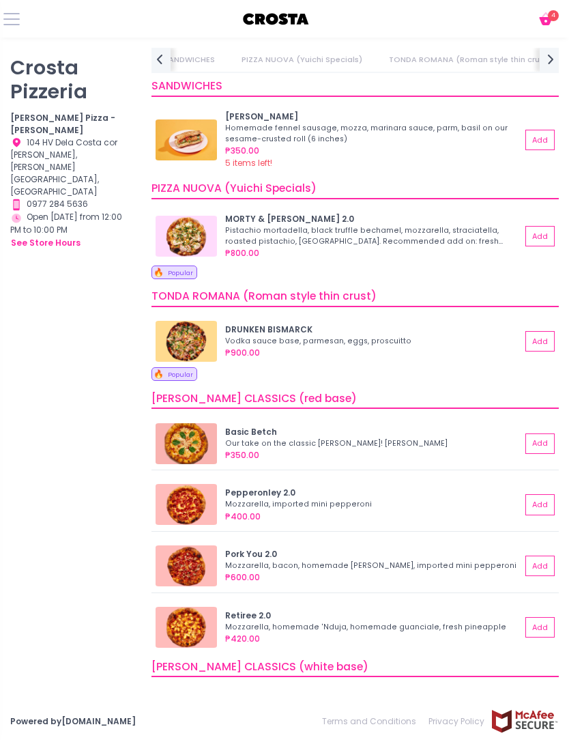
scroll to position [0, 277]
click at [551, 9] on div "Cart Created with Sketch. 4" at bounding box center [284, 19] width 569 height 38
click at [548, 13] on icon "Cart Created with Sketch." at bounding box center [546, 19] width 16 height 16
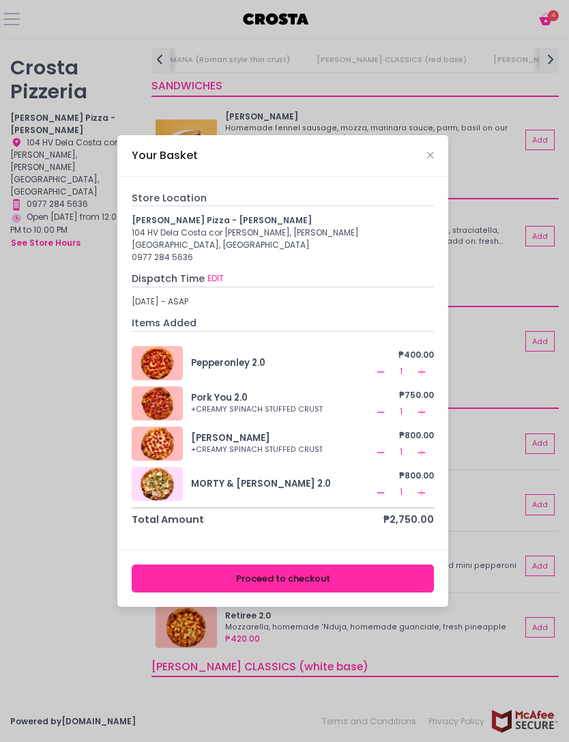
click at [373, 593] on button "Proceed to checkout" at bounding box center [283, 579] width 302 height 28
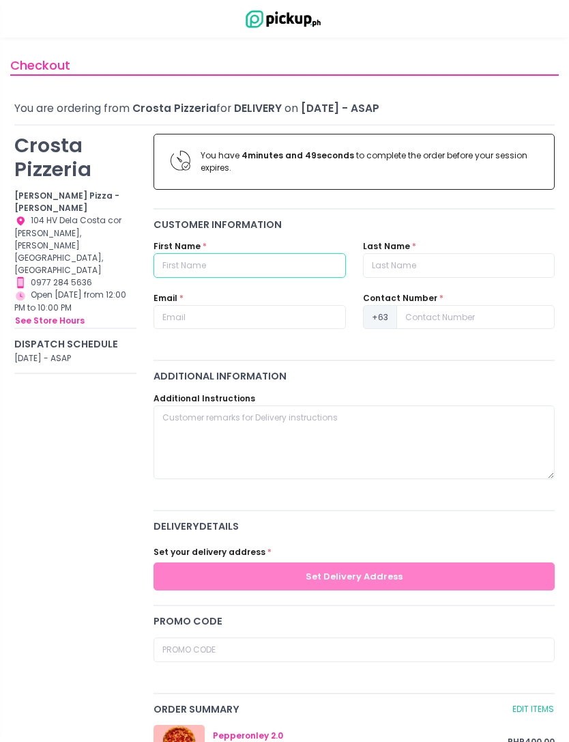
click at [270, 255] on input "text" at bounding box center [250, 265] width 192 height 25
type input "[PERSON_NAME]"
click at [486, 272] on input "text" at bounding box center [459, 265] width 192 height 25
type input "v"
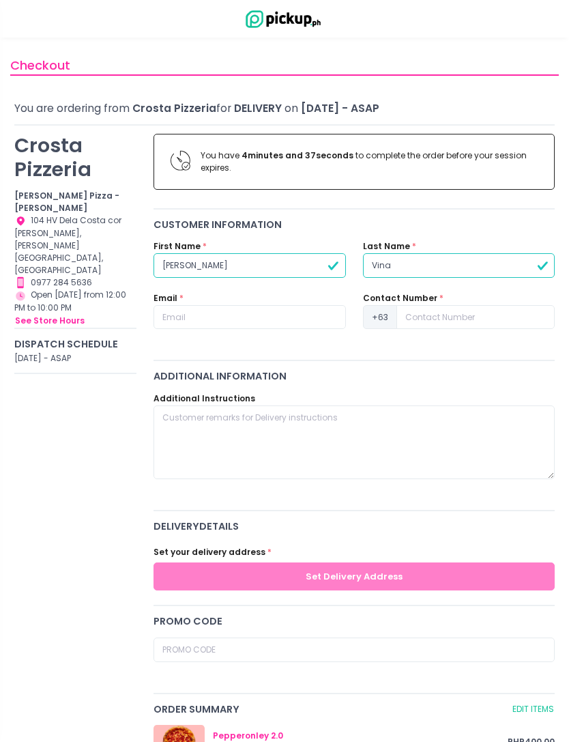
type input "Vina"
click at [263, 313] on input "text" at bounding box center [250, 317] width 192 height 25
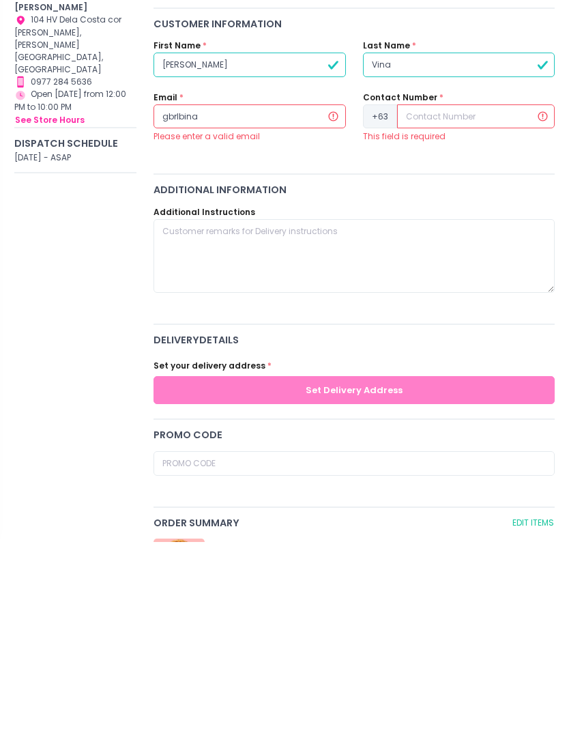
click at [291, 305] on input "gbrlbina" at bounding box center [250, 317] width 192 height 25
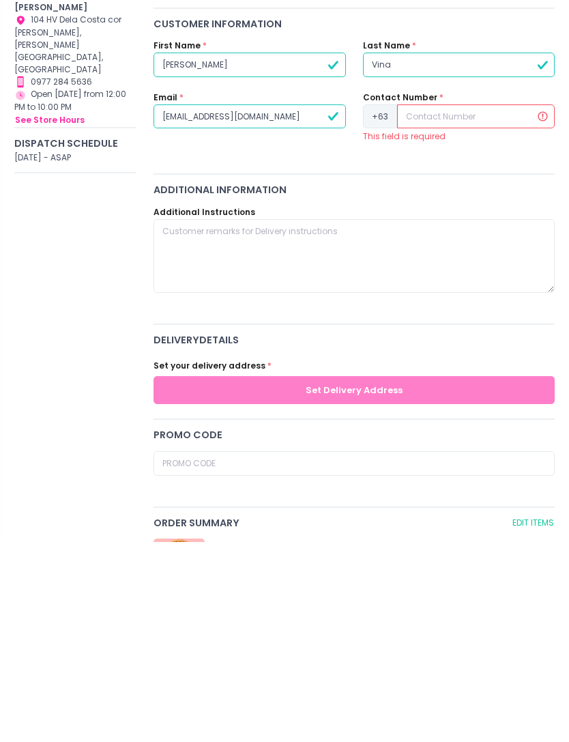
type input "[EMAIL_ADDRESS][DOMAIN_NAME]"
click at [504, 305] on input at bounding box center [476, 317] width 158 height 25
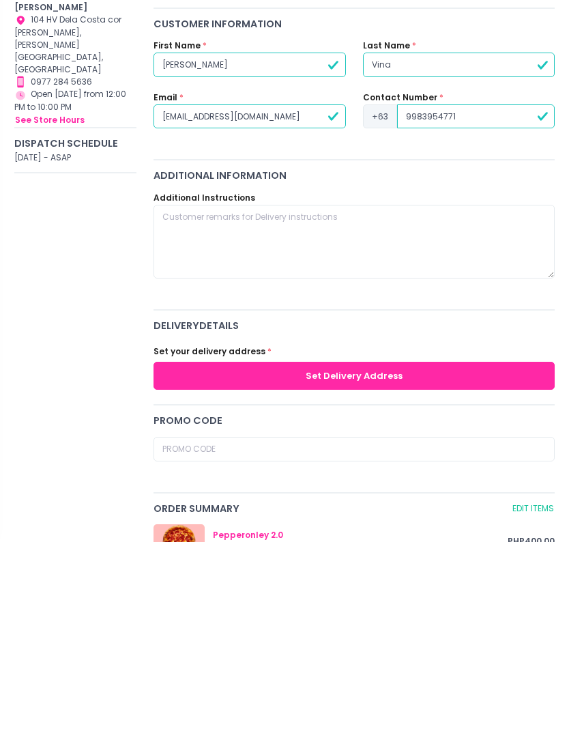
type input "9983954771"
click at [378, 563] on button "Set Delivery Address" at bounding box center [354, 577] width 401 height 28
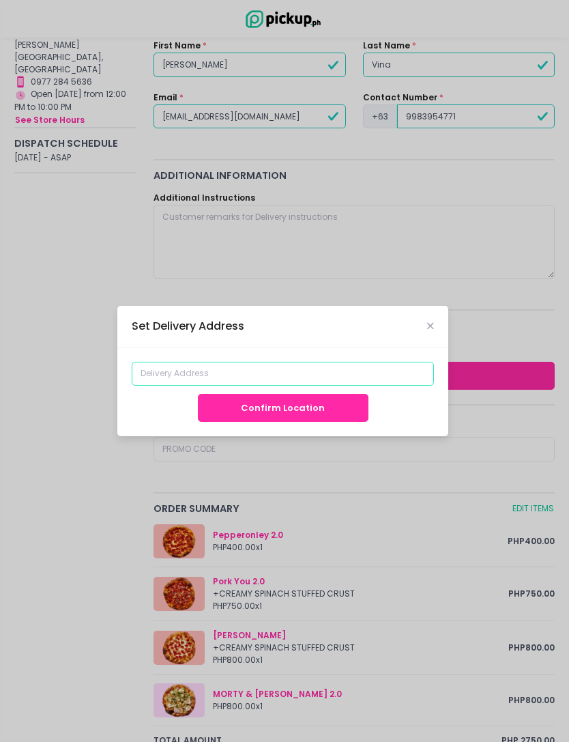
click at [356, 386] on input at bounding box center [283, 374] width 302 height 25
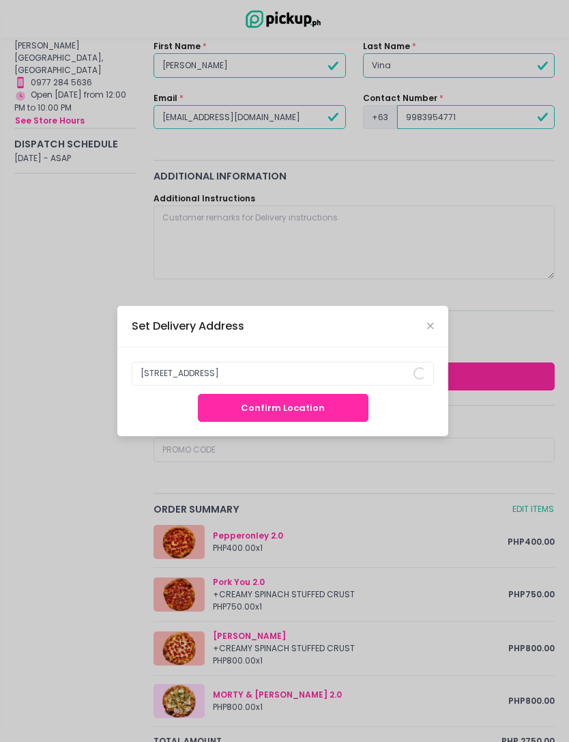
scroll to position [201, 0]
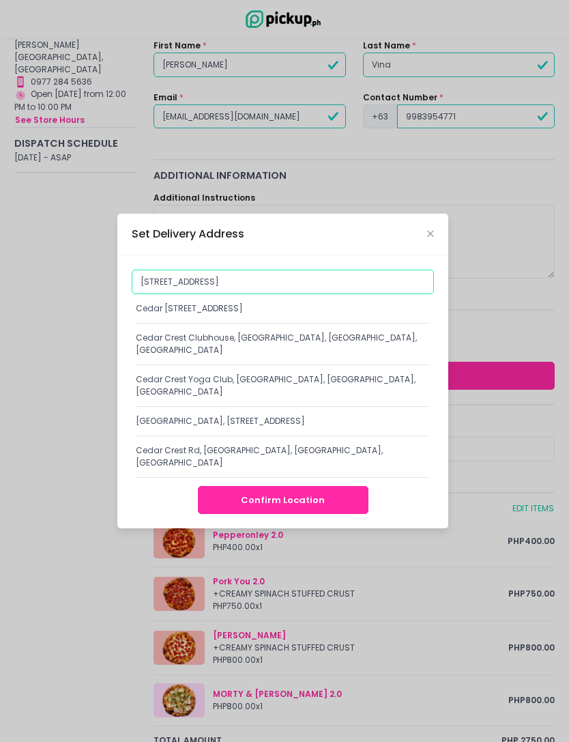
click at [337, 294] on input "[STREET_ADDRESS]" at bounding box center [283, 282] width 302 height 25
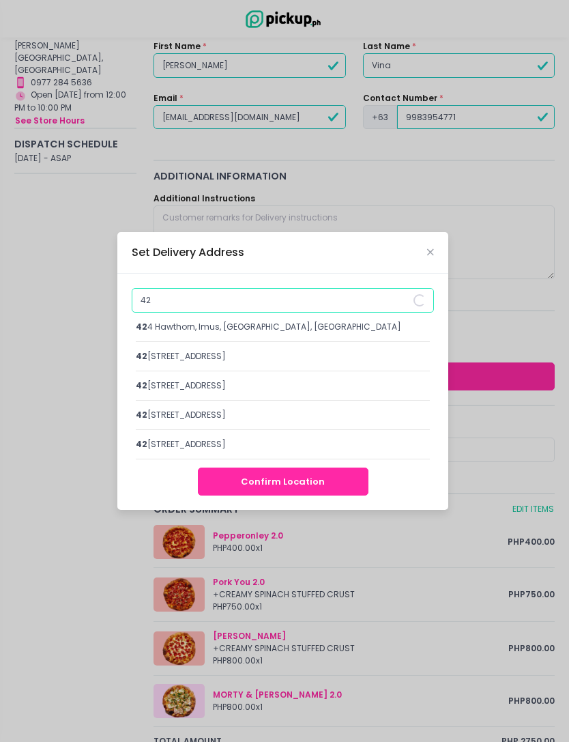
type input "4"
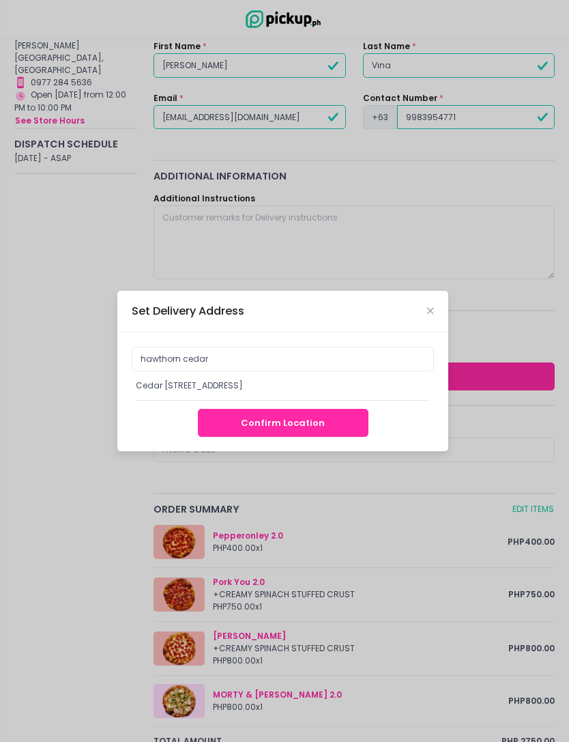
click at [358, 392] on div "Cedar [STREET_ADDRESS]" at bounding box center [283, 386] width 294 height 12
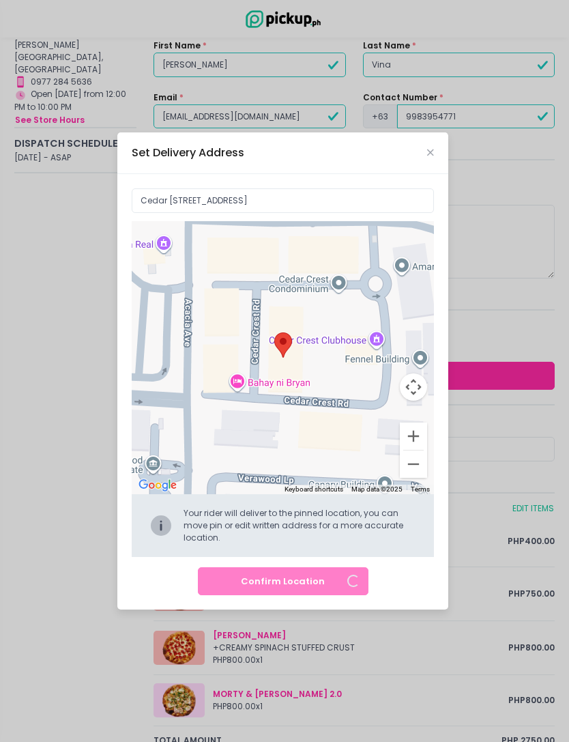
scroll to position [0, 0]
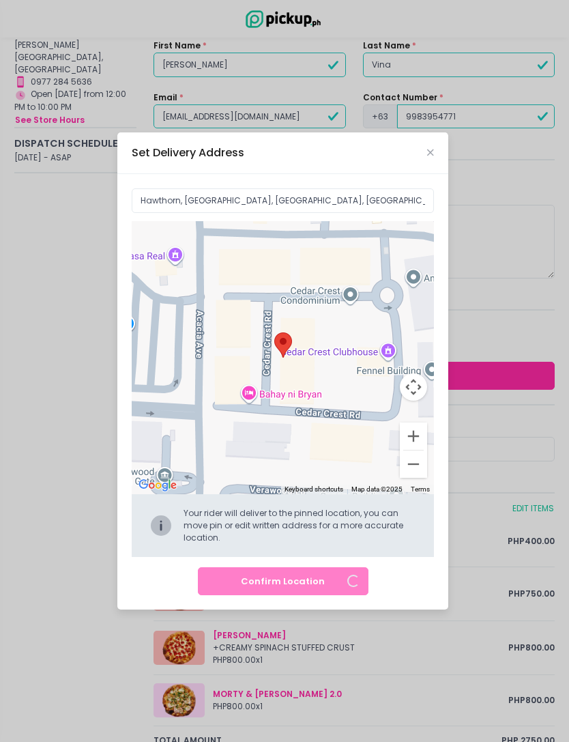
type input "G3C8+GP8, [GEOGRAPHIC_DATA], [GEOGRAPHIC_DATA], [GEOGRAPHIC_DATA]"
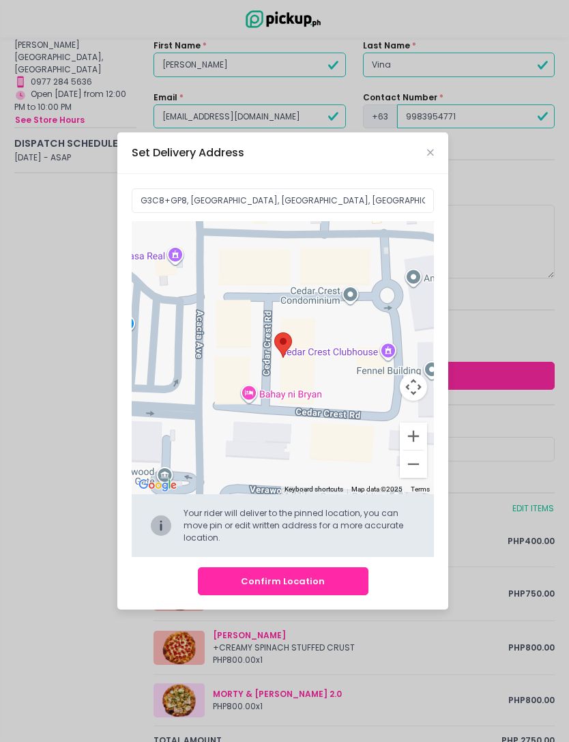
click at [341, 595] on button "Confirm Location" at bounding box center [283, 581] width 171 height 28
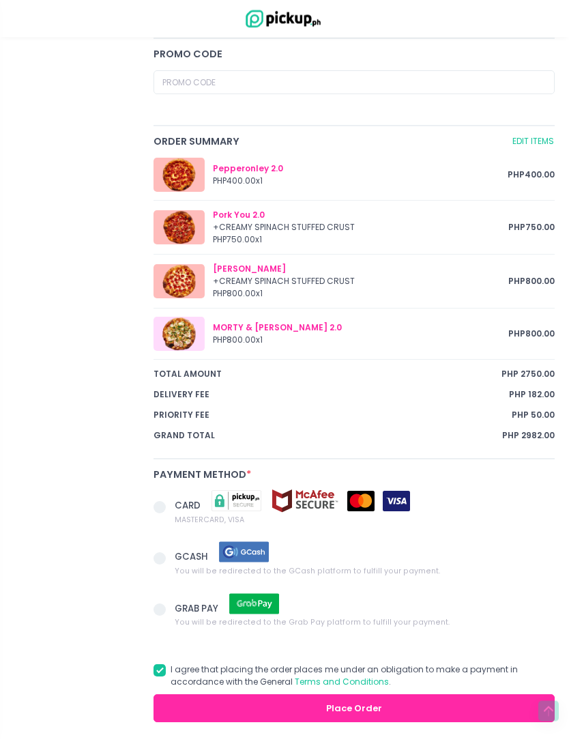
scroll to position [637, 0]
click at [158, 499] on span at bounding box center [164, 507] width 21 height 17
click at [171, 501] on input "CARD MASTERCARD, VISA" at bounding box center [175, 505] width 9 height 9
radio input "true"
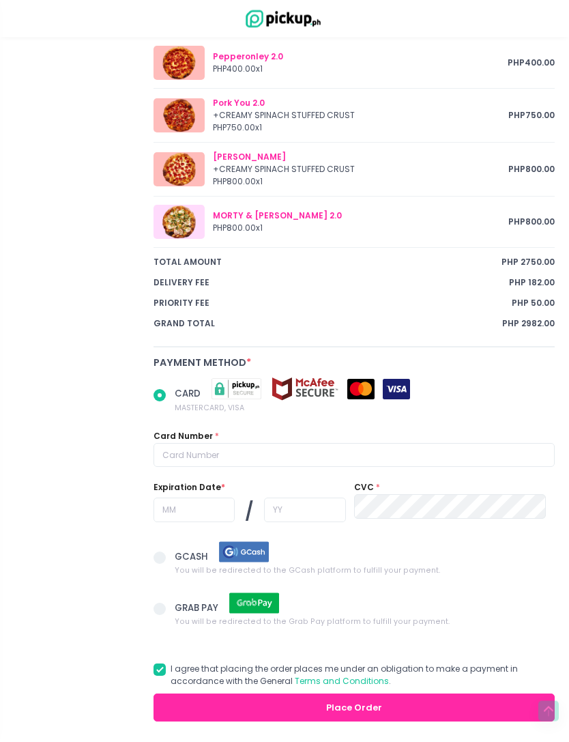
scroll to position [749, 0]
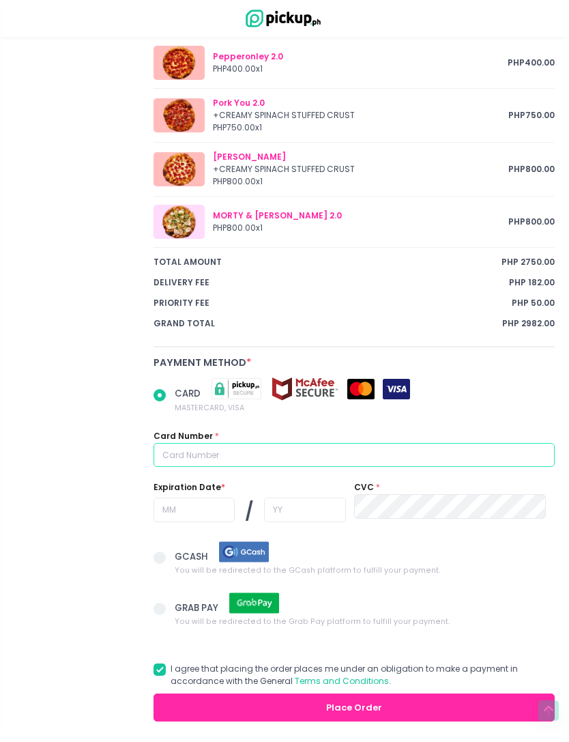
click at [473, 462] on input "text" at bounding box center [354, 456] width 401 height 25
type input "[CREDIT_CARD_NUMBER]"
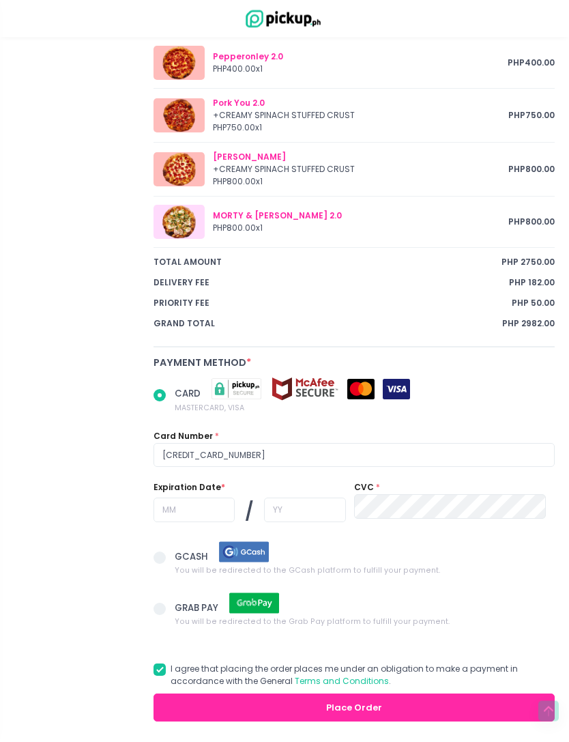
radio input "true"
type input "11"
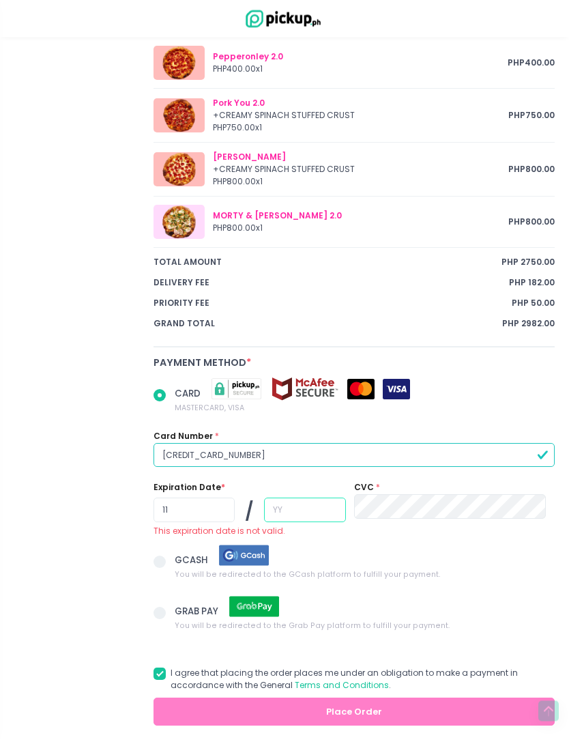
radio input "true"
type input "2"
radio input "true"
type input "26"
radio input "true"
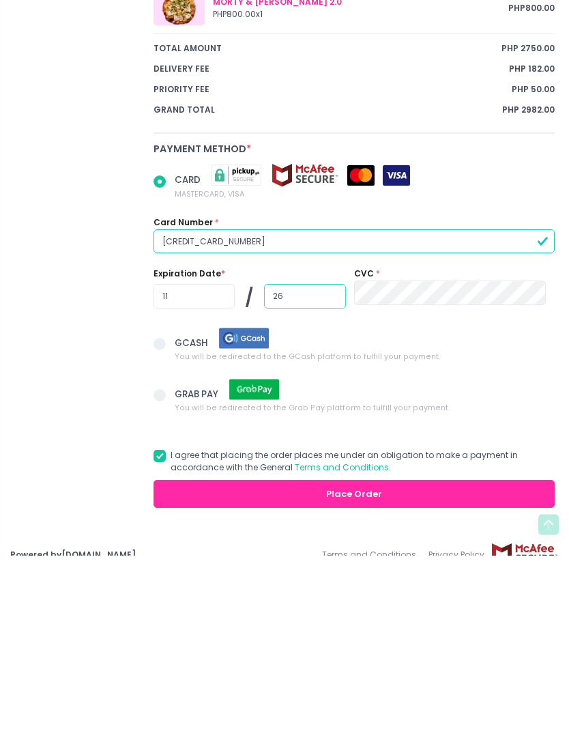
scroll to position [777, 0]
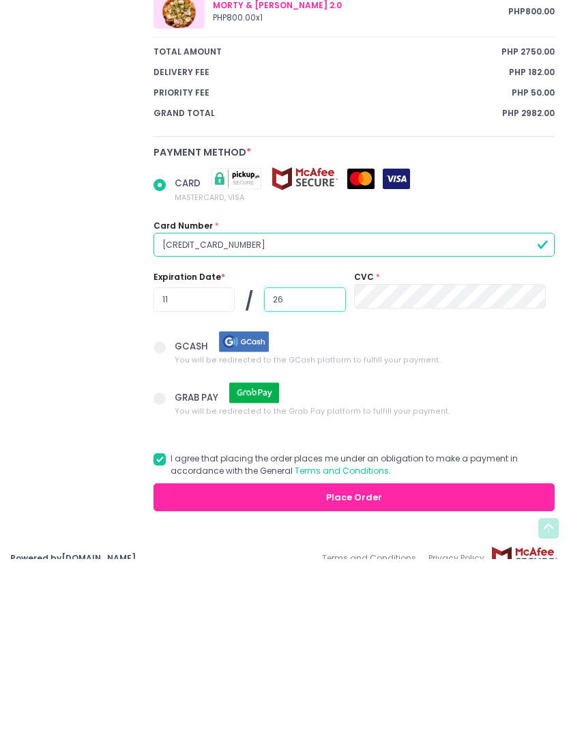
type input "26"
click at [432, 416] on input "[CREDIT_CARD_NUMBER]" at bounding box center [354, 428] width 401 height 25
radio input "true"
type input "518869085291585"
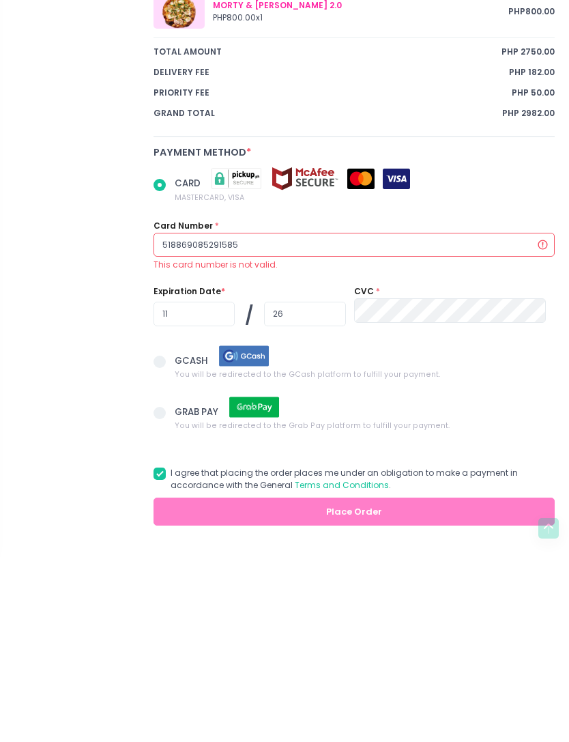
radio input "true"
type input "5188690852915"
radio input "true"
type input "518869085291"
radio input "true"
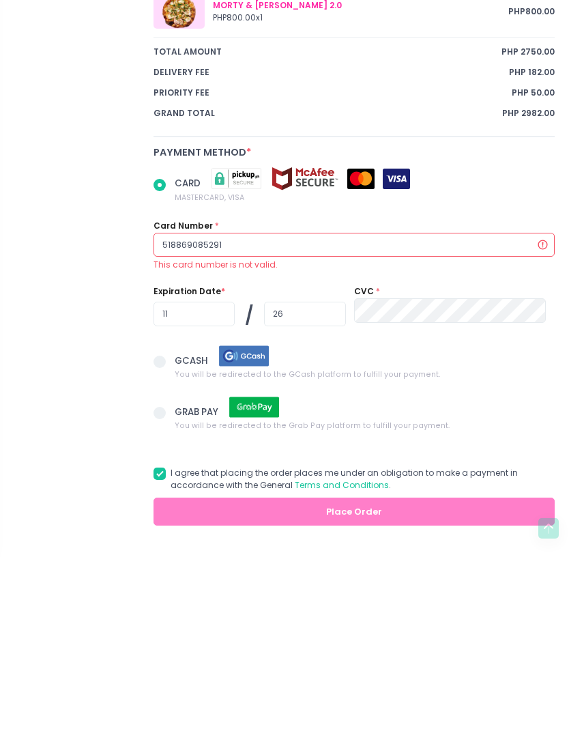
type input "51886908529"
radio input "true"
type input "5188690852"
radio input "true"
type input "518869085"
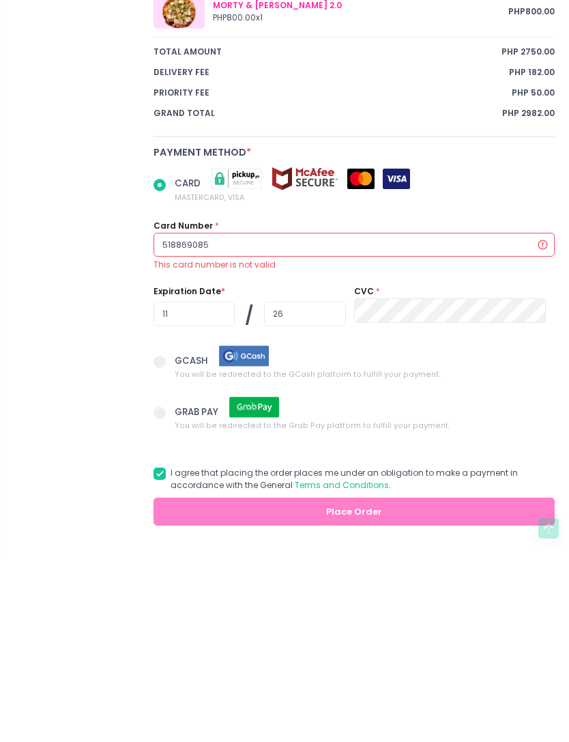
radio input "true"
type input "51886908"
radio input "true"
type input "5188690"
radio input "true"
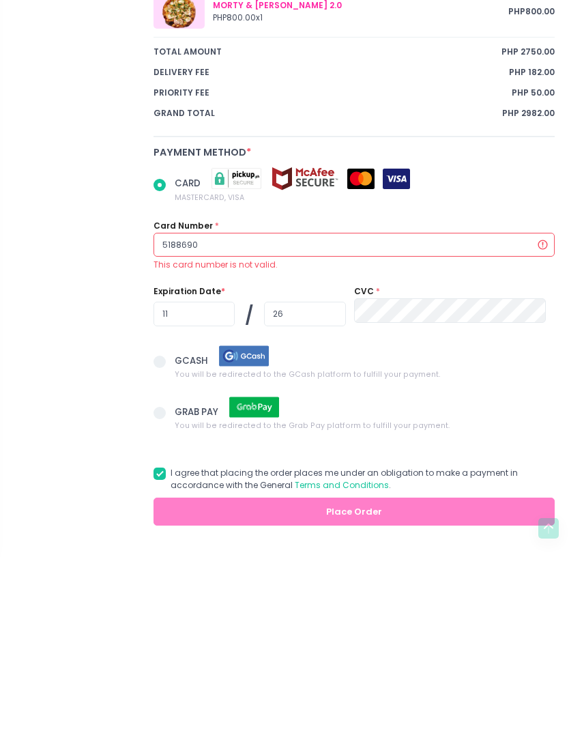
type input "518869"
radio input "true"
type input "51886"
radio input "true"
type input "5188"
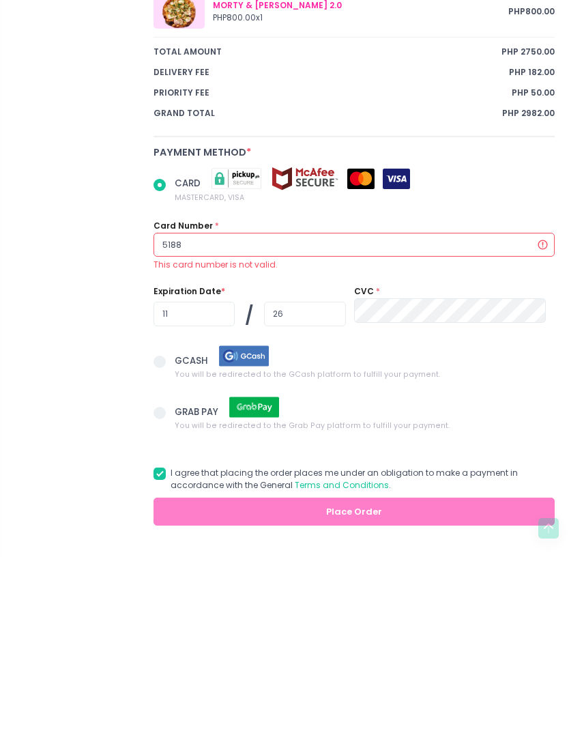
radio input "true"
type input "518"
radio input "true"
type input "51"
radio input "true"
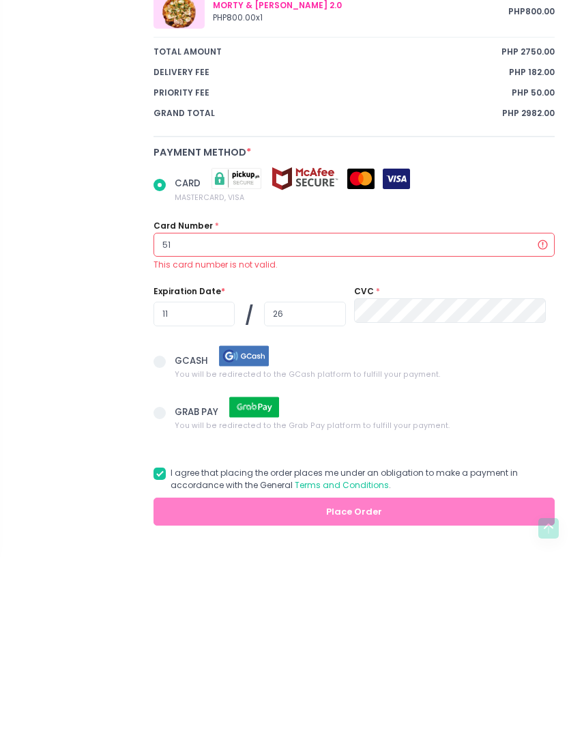
type input "5"
radio input "true"
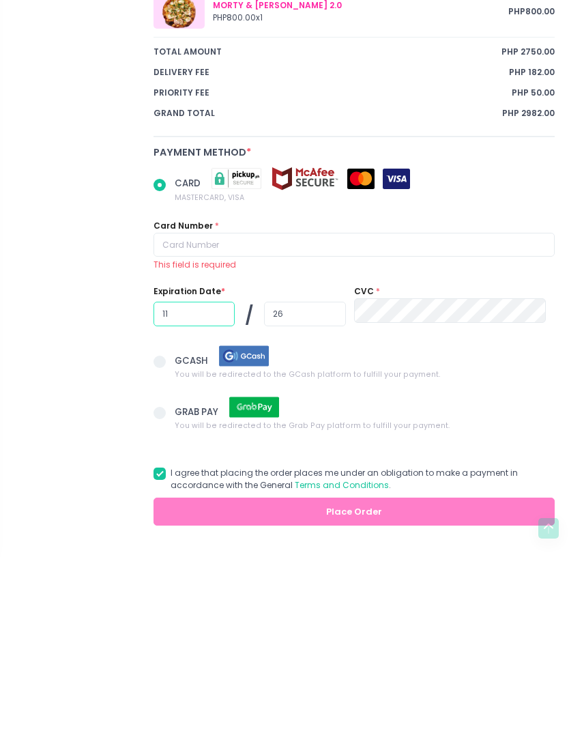
click at [212, 485] on input "11" at bounding box center [194, 497] width 81 height 25
click at [217, 485] on input "11" at bounding box center [194, 497] width 81 height 25
radio input "true"
click at [315, 485] on input "26" at bounding box center [304, 497] width 81 height 25
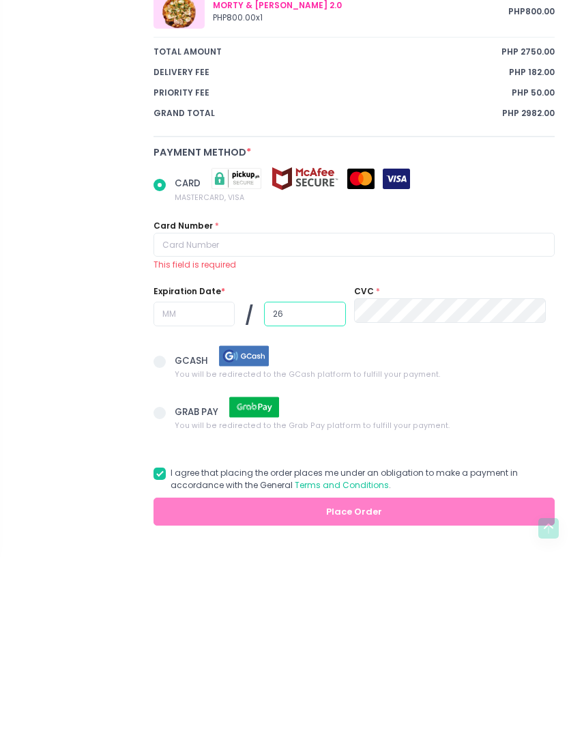
radio input "true"
click at [314, 485] on input "26" at bounding box center [304, 497] width 81 height 25
type input "2"
radio input "true"
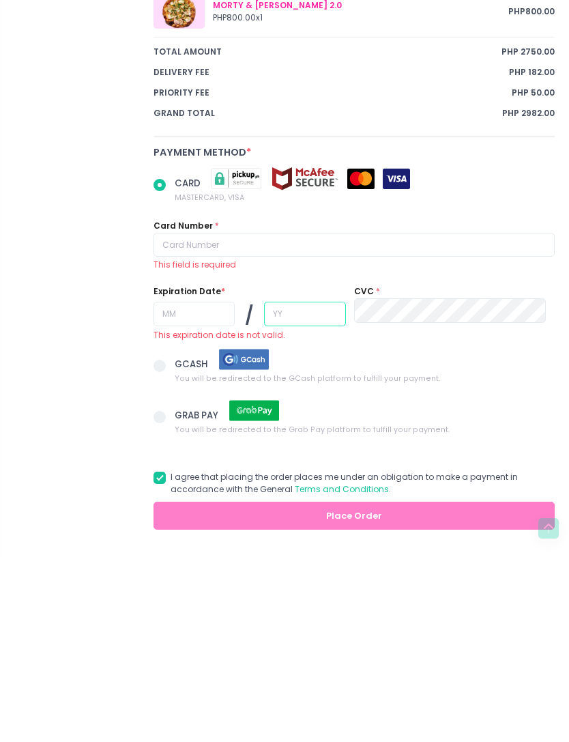
radio input "true"
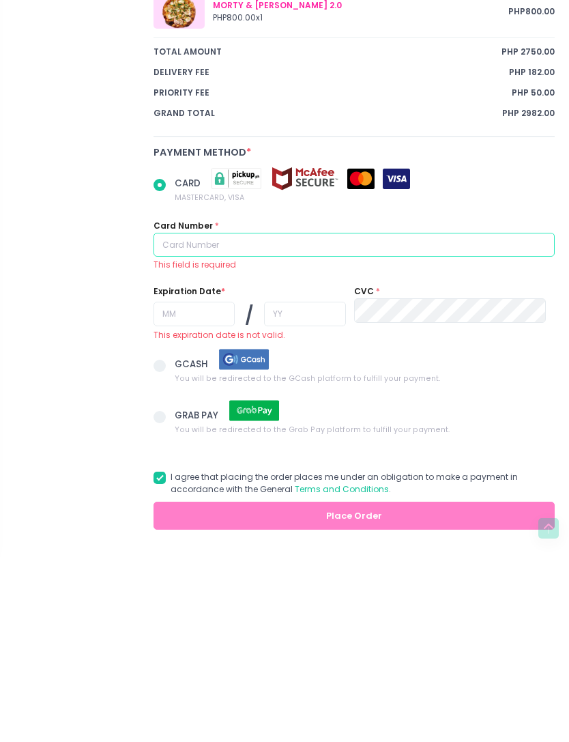
click at [304, 416] on input "text" at bounding box center [354, 428] width 401 height 25
radio input "true"
click at [447, 416] on input "text" at bounding box center [354, 428] width 401 height 25
type input "4"
radio input "true"
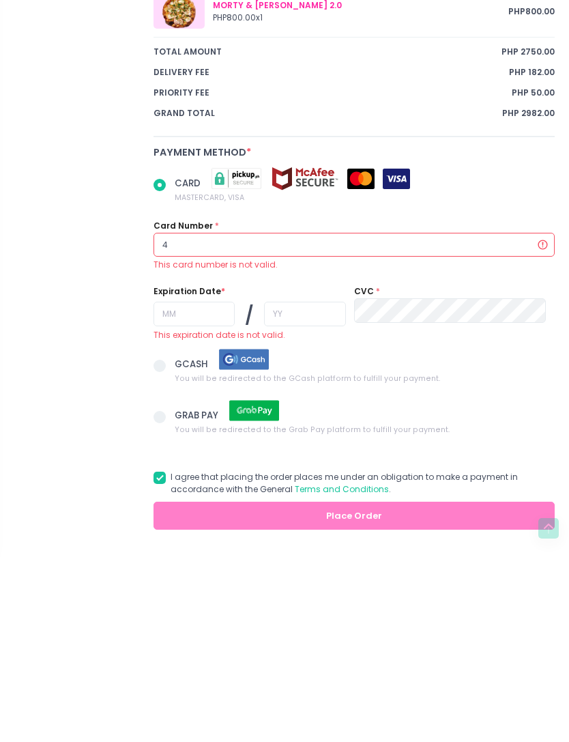
type input "48"
radio input "true"
type input "486"
radio input "true"
type input "4864"
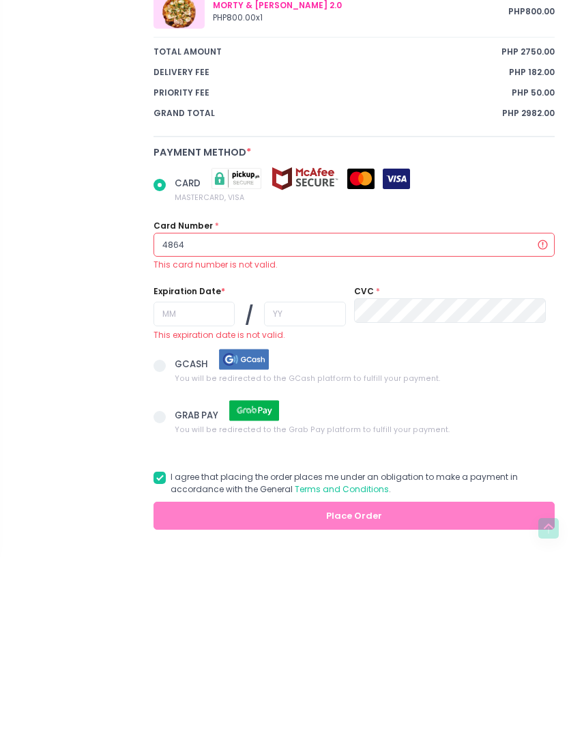
radio input "true"
type input "48646"
radio input "true"
type input "486468"
radio input "true"
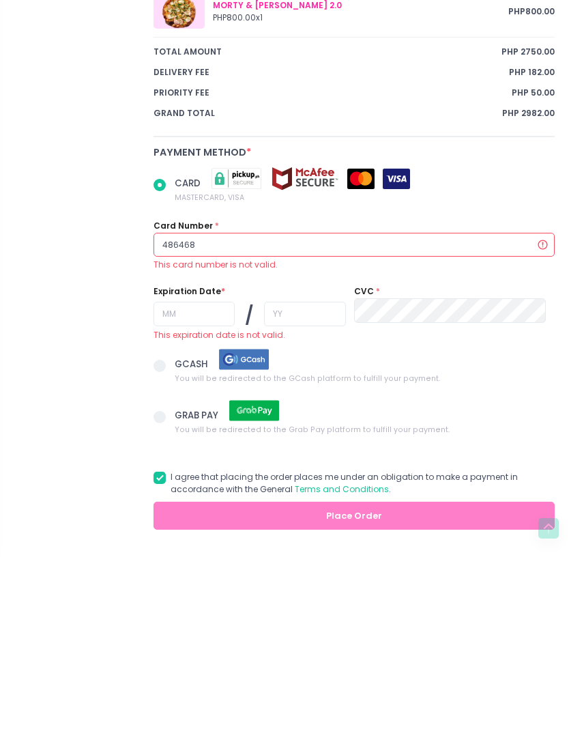
type input "4864680"
radio input "true"
type input "48646800"
radio input "true"
type input "486468001"
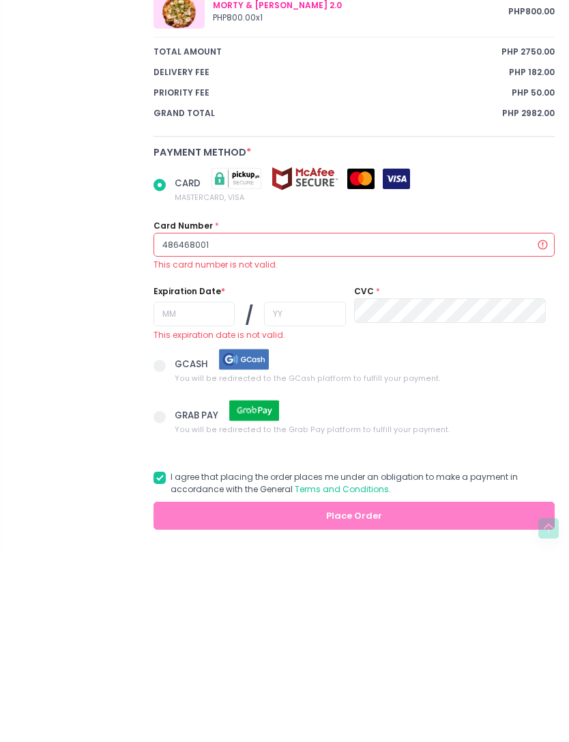
radio input "true"
type input "4864680011"
radio input "true"
type input "48646800112"
radio input "true"
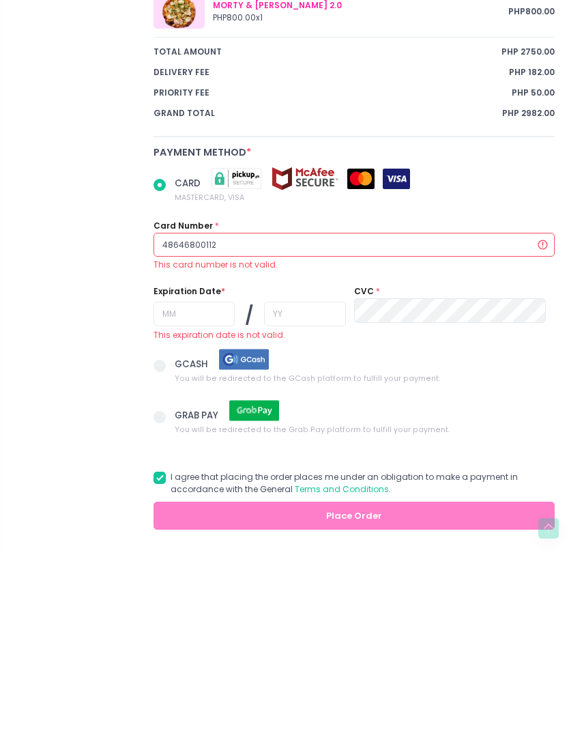
type input "486468001125"
radio input "true"
type input "4864680011255"
radio input "true"
type input "48646800112557"
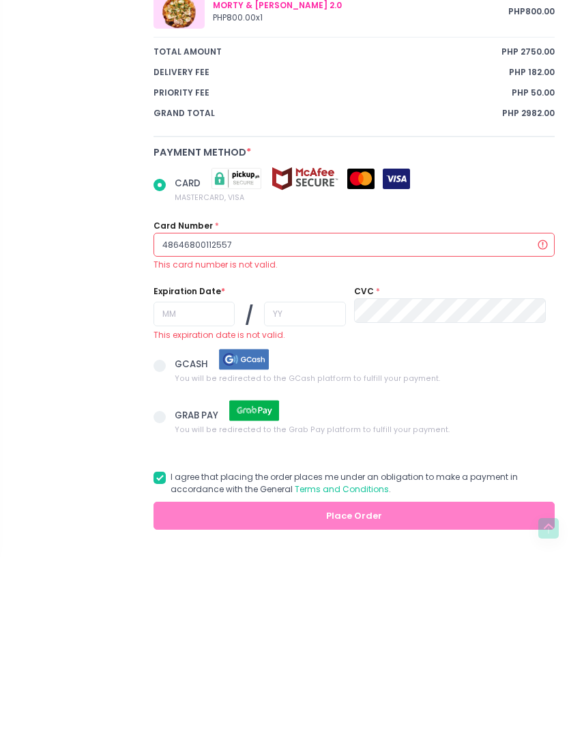
radio input "true"
type input "486468001125573"
radio input "true"
type input "[CREDIT_CARD_NUMBER]"
radio input "true"
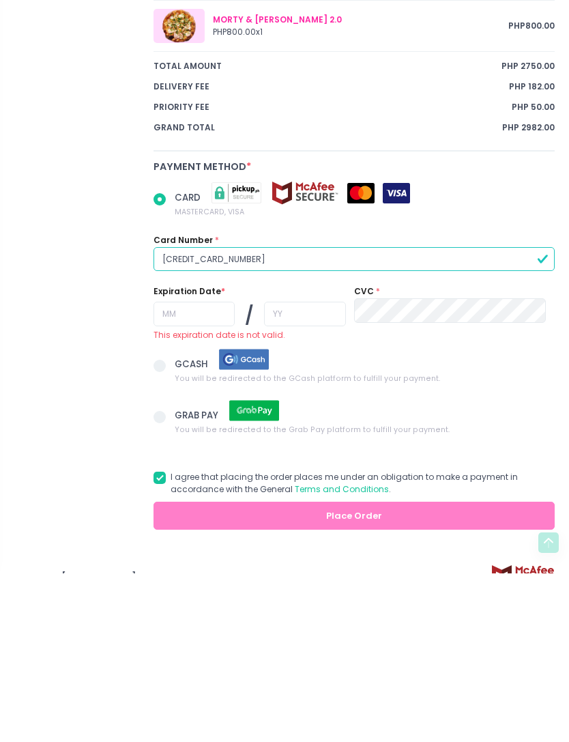
type input "[CREDIT_CARD_NUMBER]"
click at [201, 470] on input "text" at bounding box center [194, 482] width 81 height 25
radio input "true"
type input "0"
radio input "true"
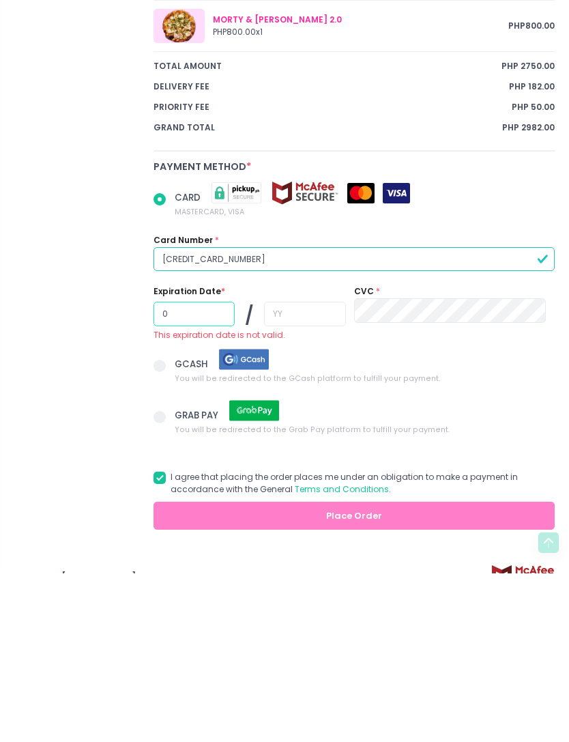
type input "08"
radio input "true"
type input "08"
click at [304, 470] on input "text" at bounding box center [304, 482] width 81 height 25
radio input "true"
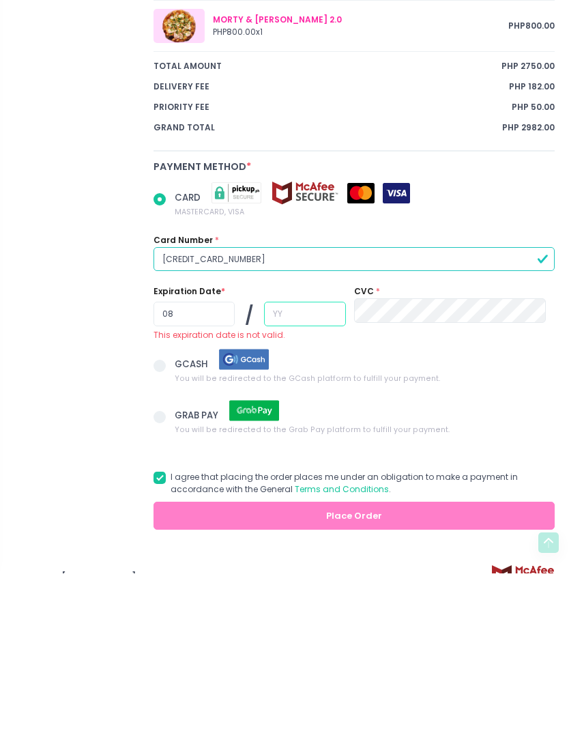
type input "3"
radio input "true"
type input "30"
radio input "true"
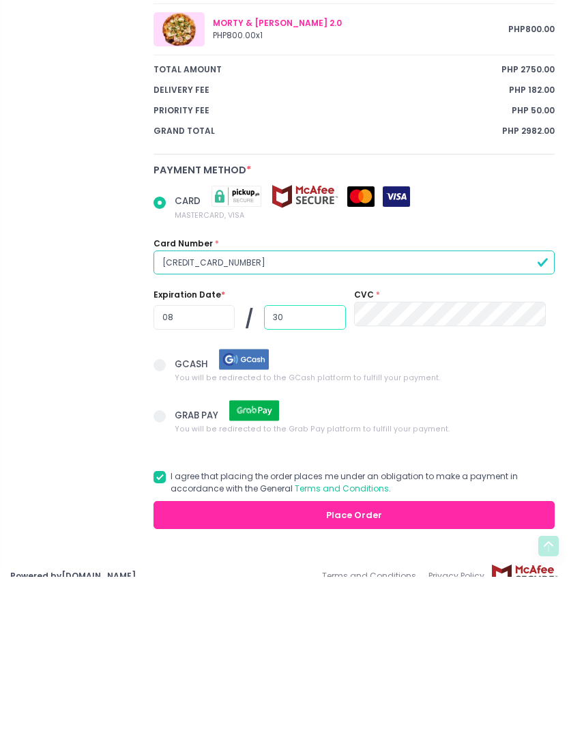
type input "30"
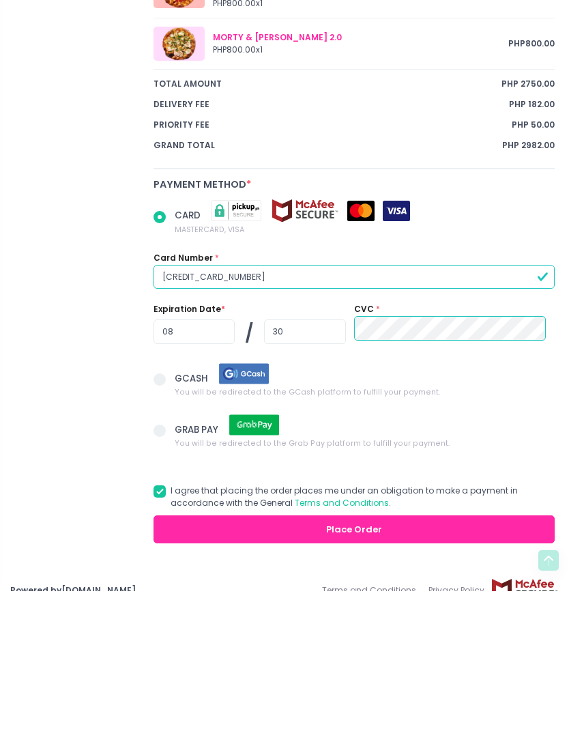
click at [444, 666] on button "Place Order" at bounding box center [354, 680] width 401 height 28
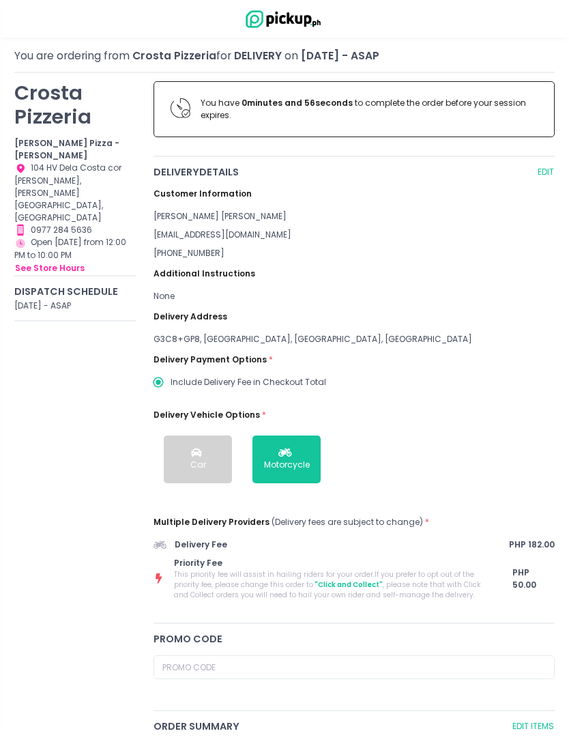
scroll to position [51, 0]
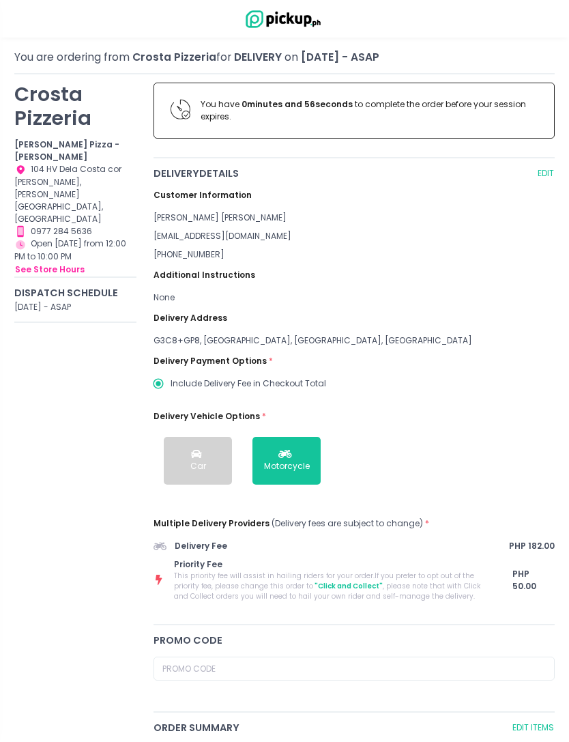
radio input "true"
